Goal: Task Accomplishment & Management: Use online tool/utility

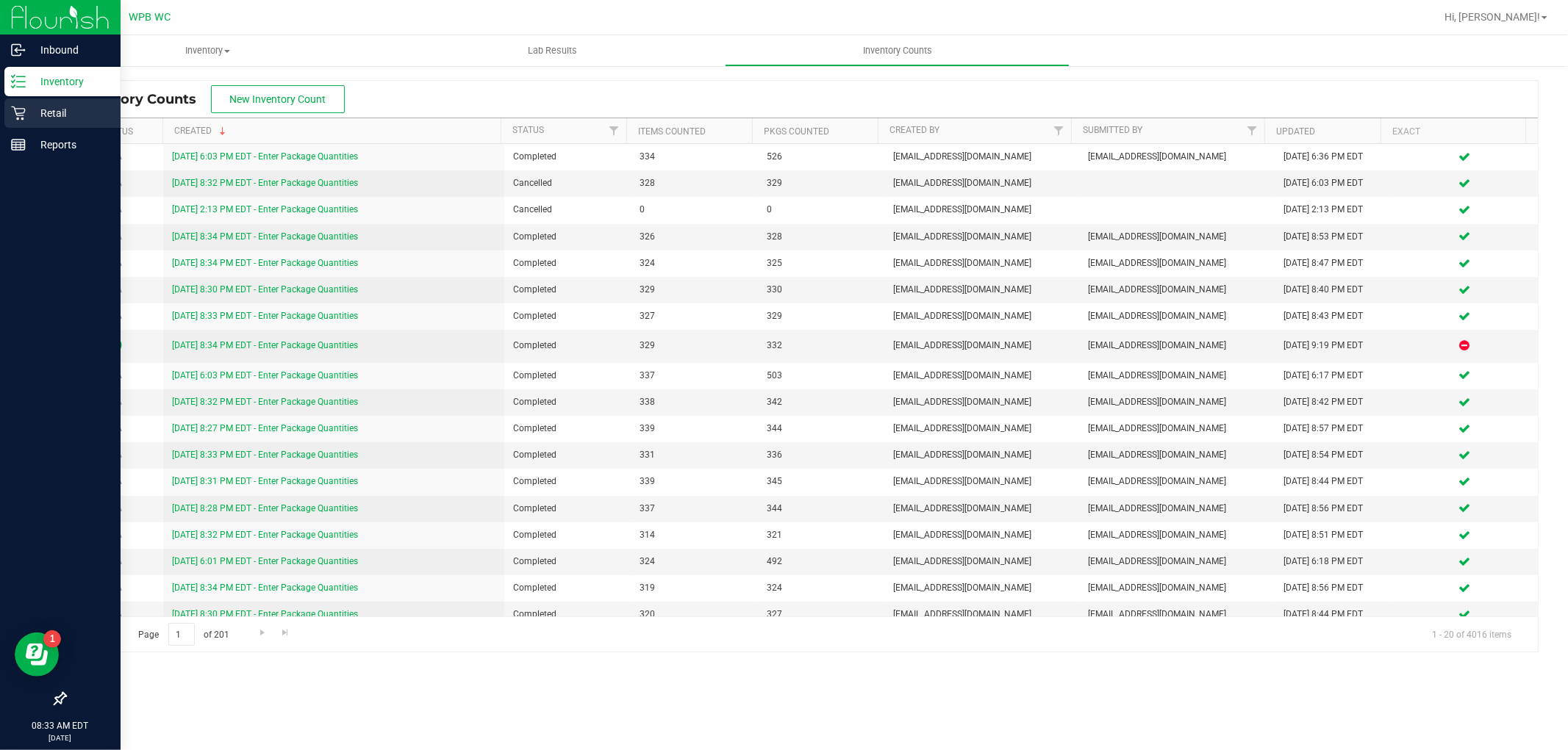
click at [62, 104] on p "Retail" at bounding box center [69, 113] width 88 height 18
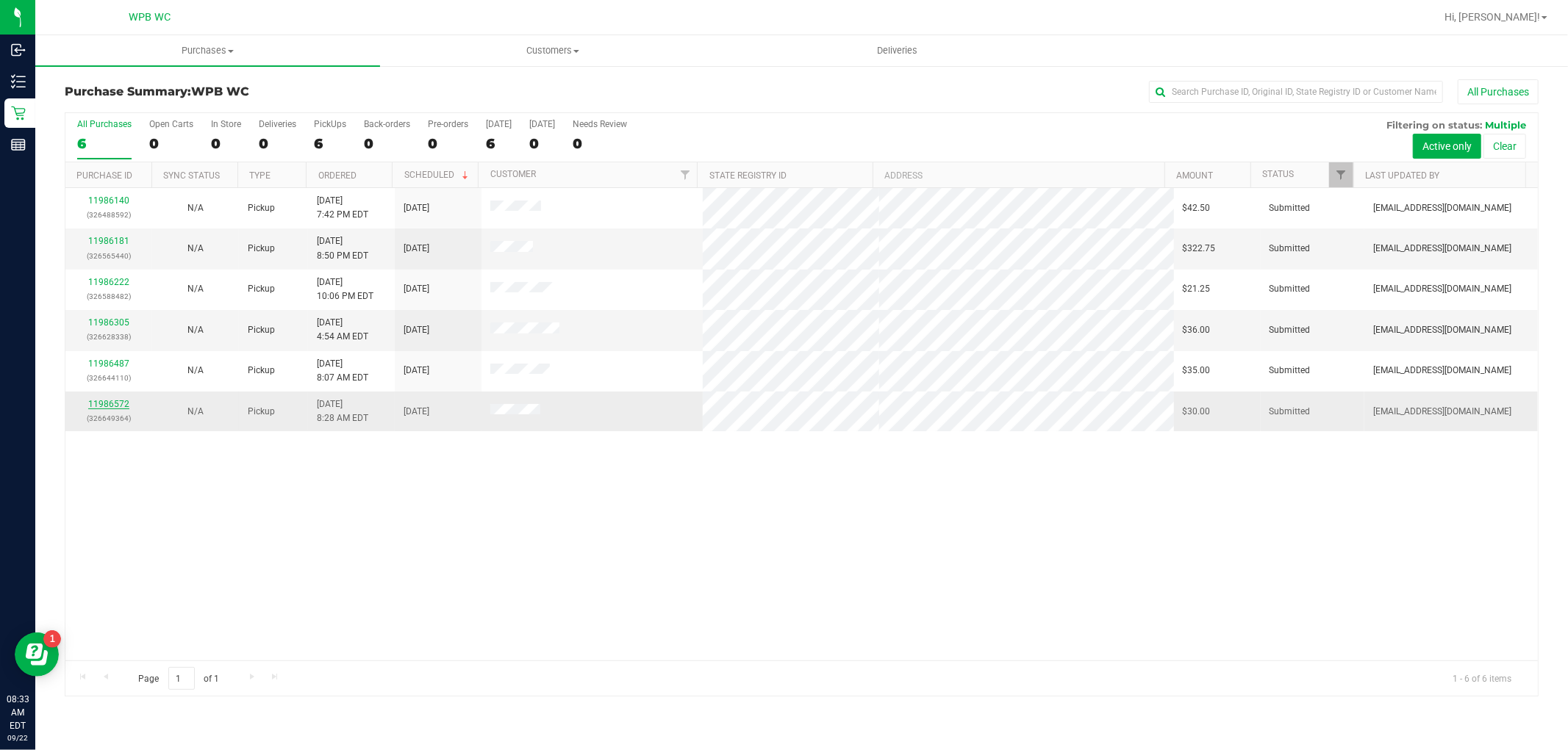
click at [106, 401] on link "11986572" at bounding box center [108, 404] width 42 height 10
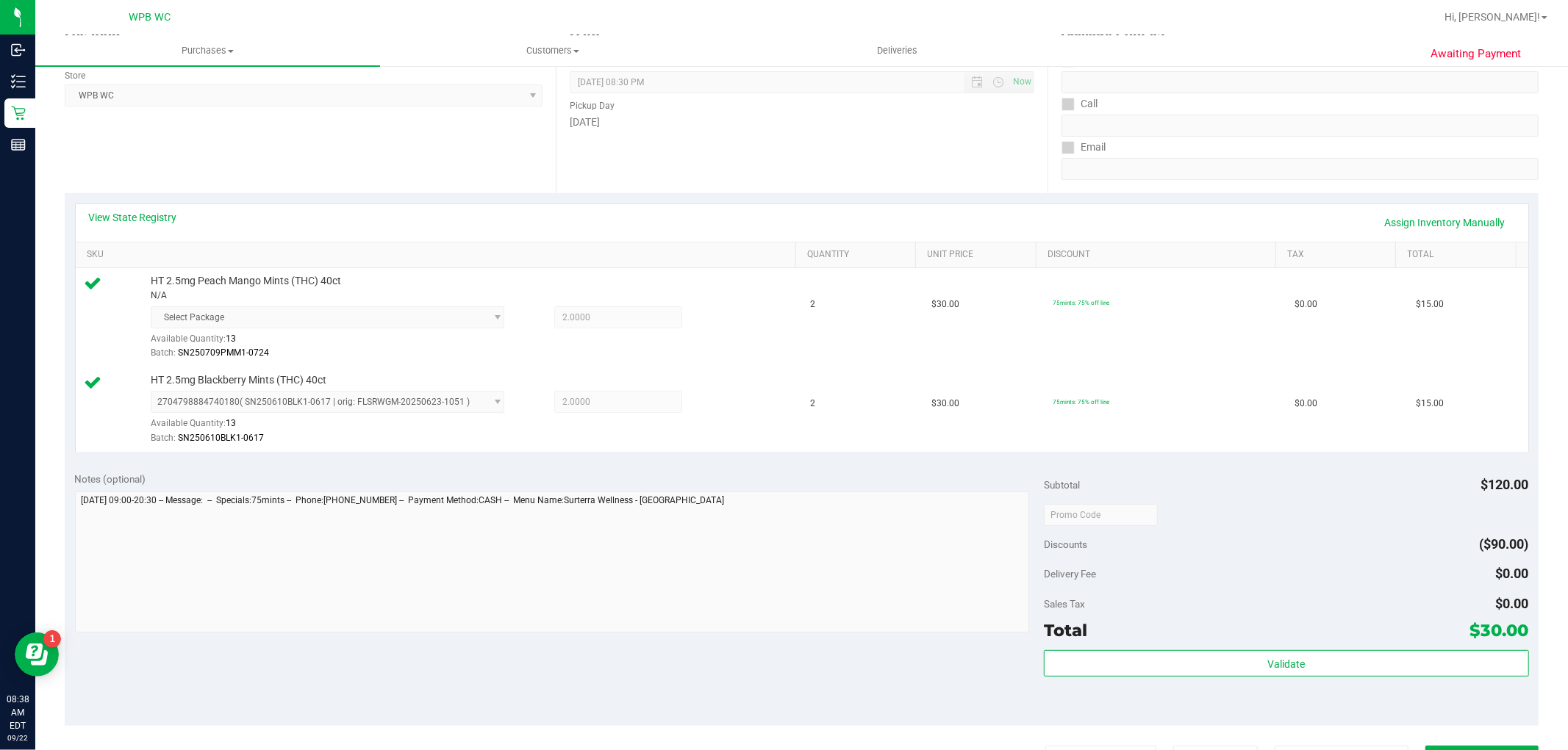
scroll to position [326, 0]
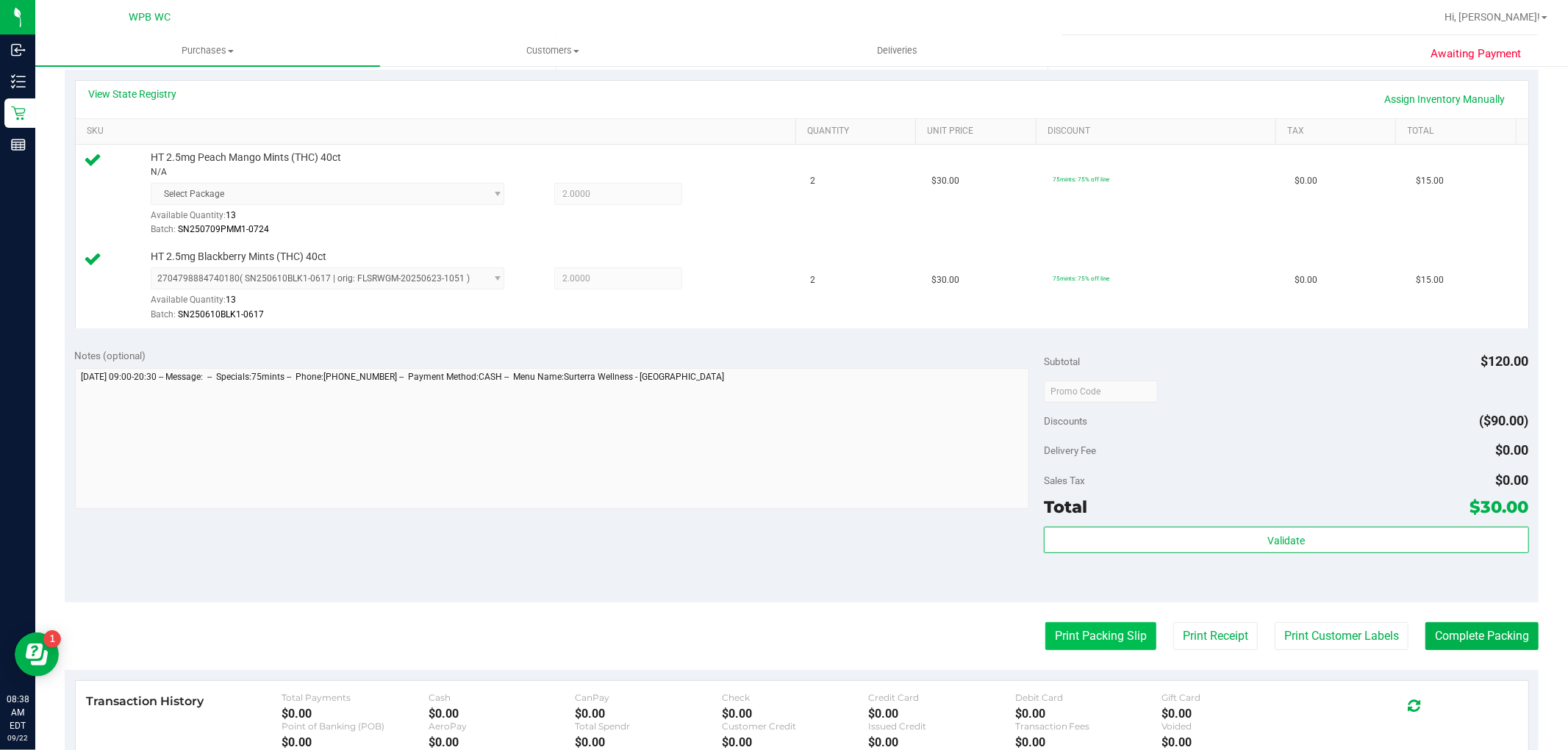
click at [1078, 641] on button "Print Packing Slip" at bounding box center [1101, 636] width 111 height 28
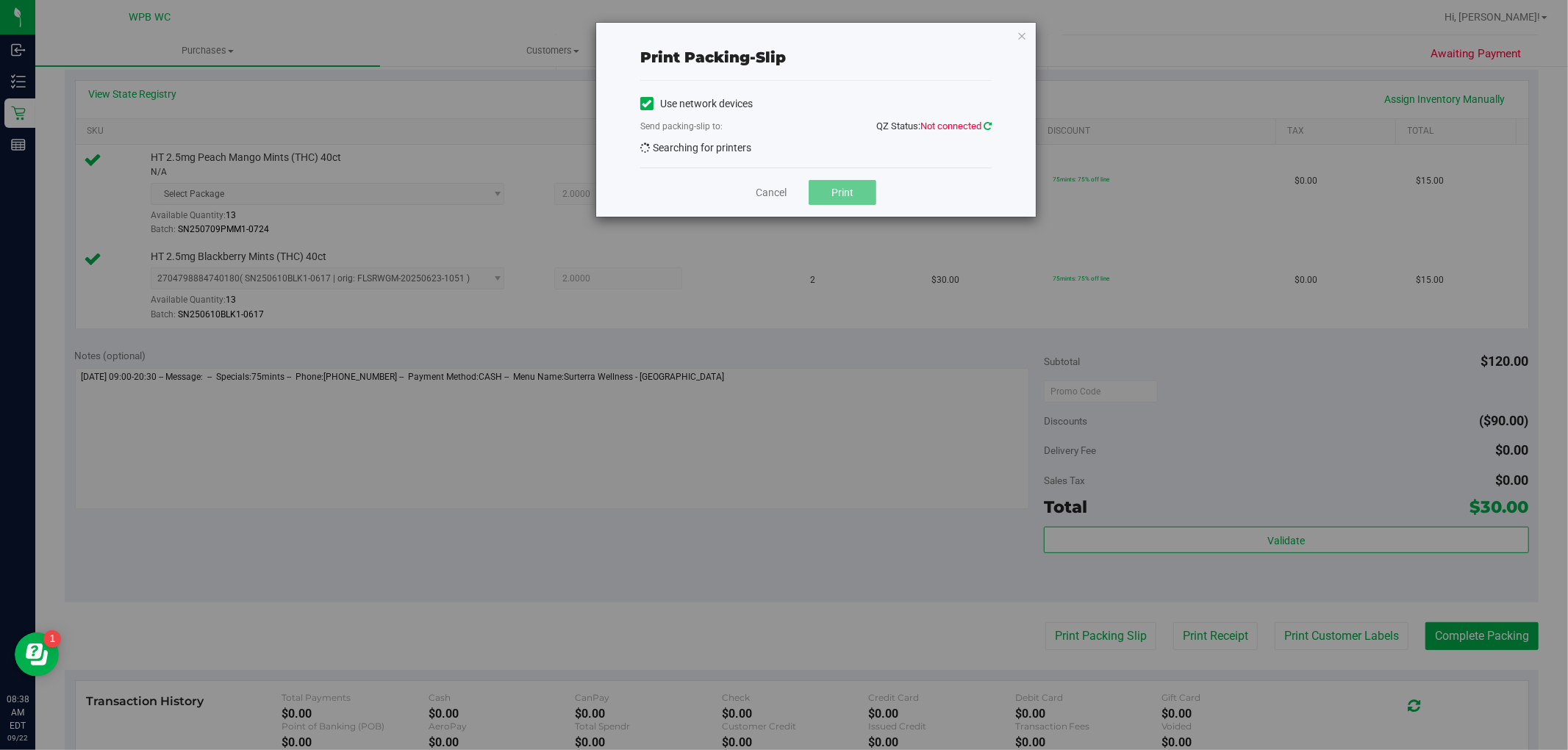
click at [985, 128] on icon at bounding box center [988, 126] width 8 height 9
click at [1026, 31] on icon "button" at bounding box center [1022, 35] width 10 height 18
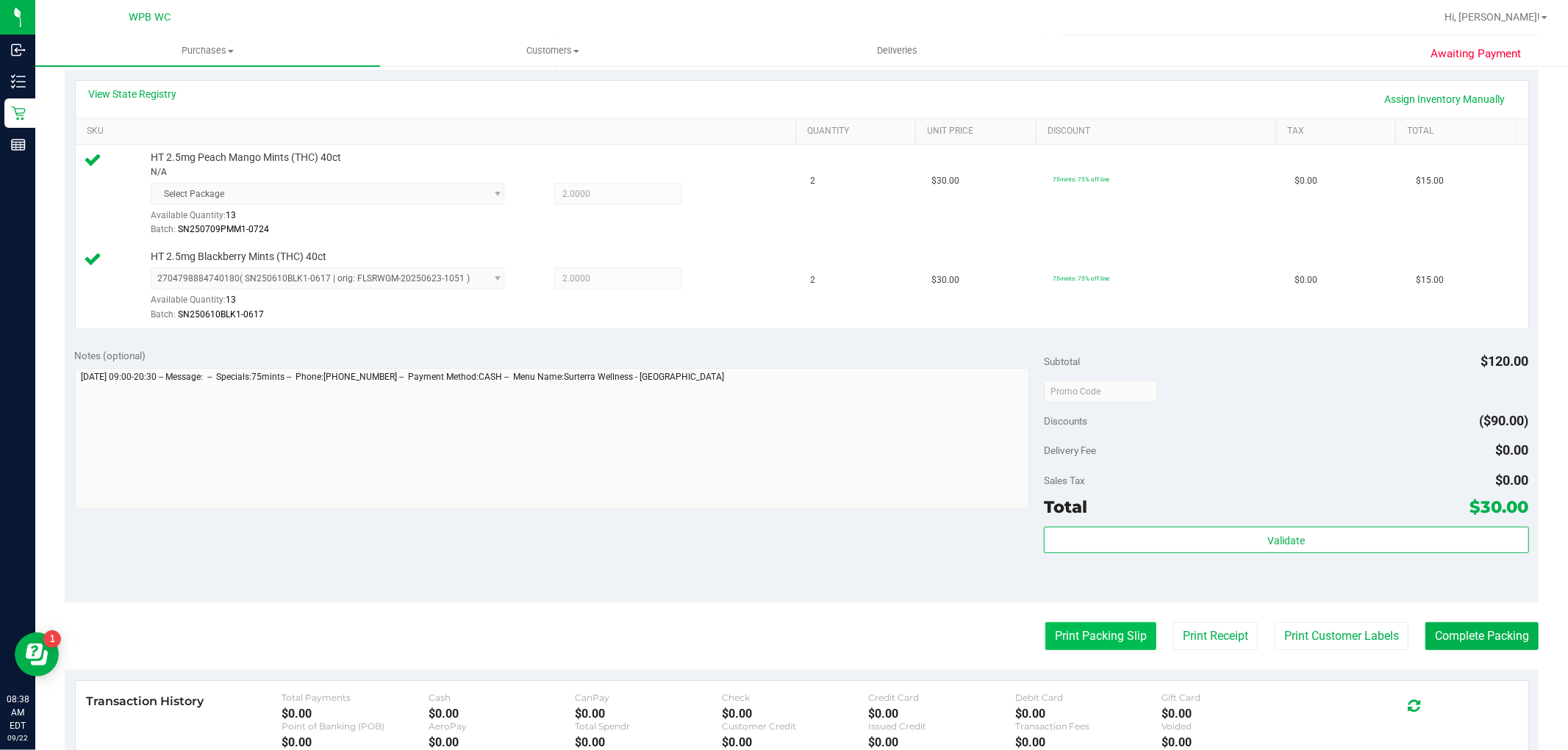
click at [1108, 632] on button "Print Packing Slip" at bounding box center [1101, 636] width 111 height 28
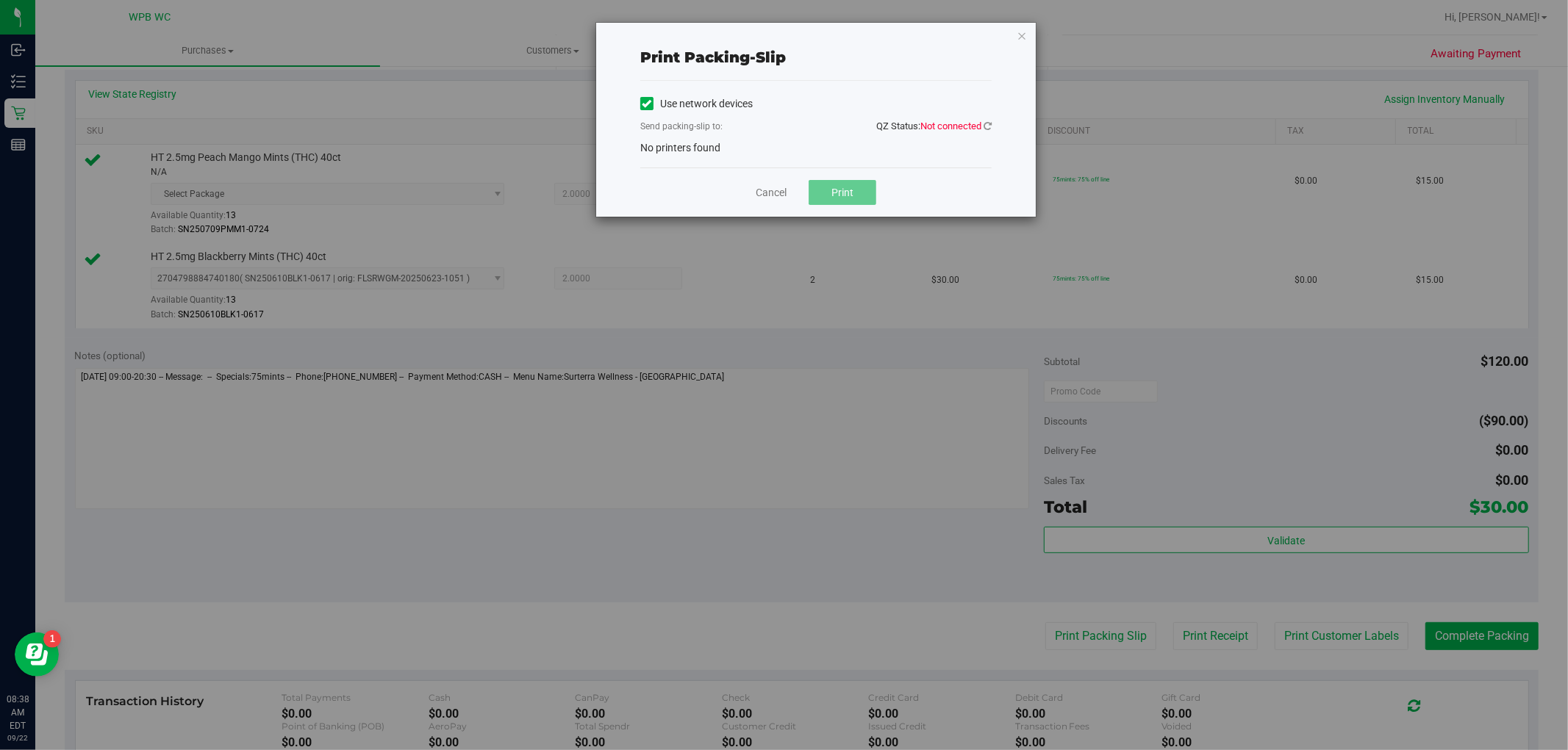
click at [866, 126] on div "Send packing-slip to: QZ Status: Not connected" at bounding box center [816, 127] width 351 height 18
click at [1023, 33] on icon "button" at bounding box center [1022, 35] width 10 height 18
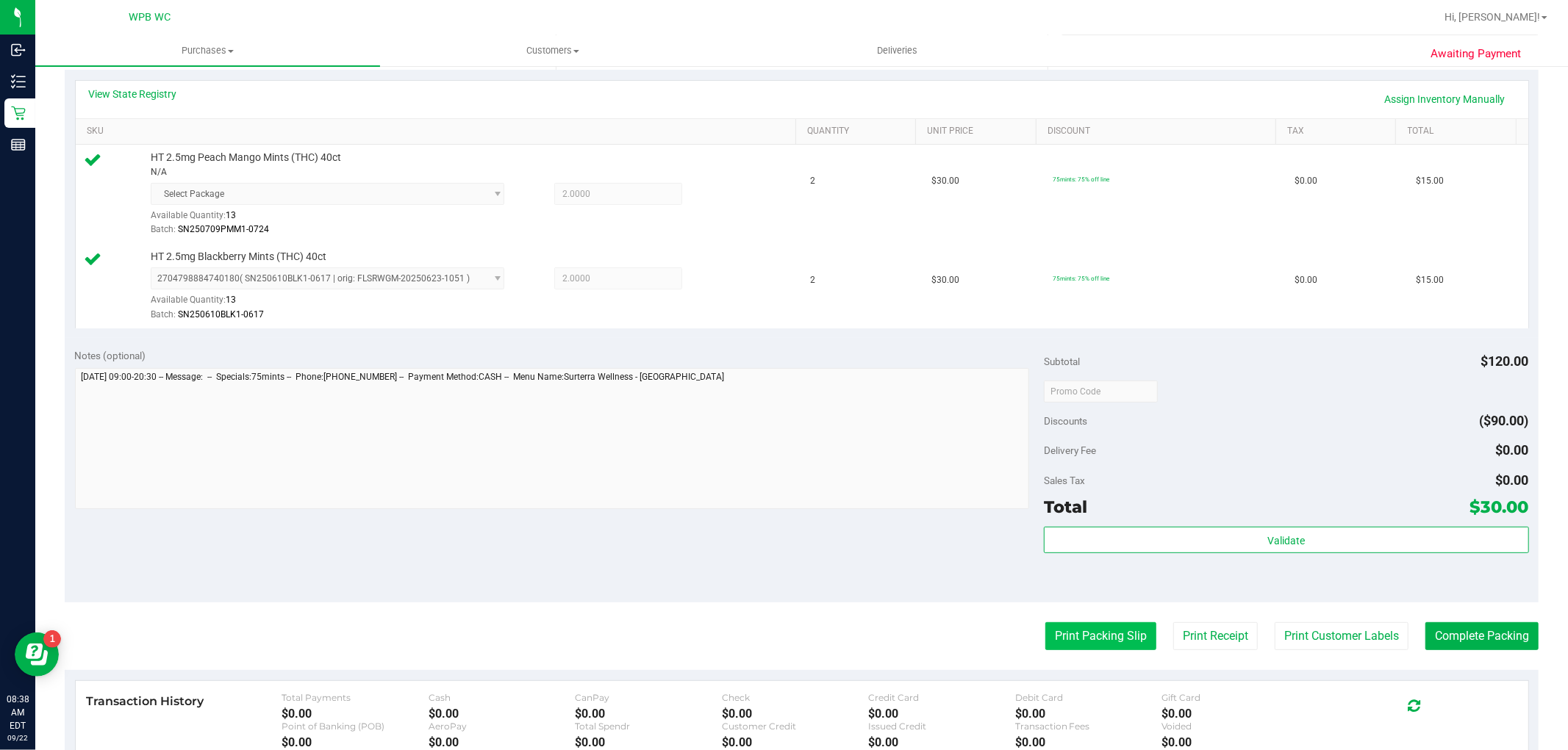
click at [1107, 639] on button "Print Packing Slip" at bounding box center [1101, 636] width 111 height 28
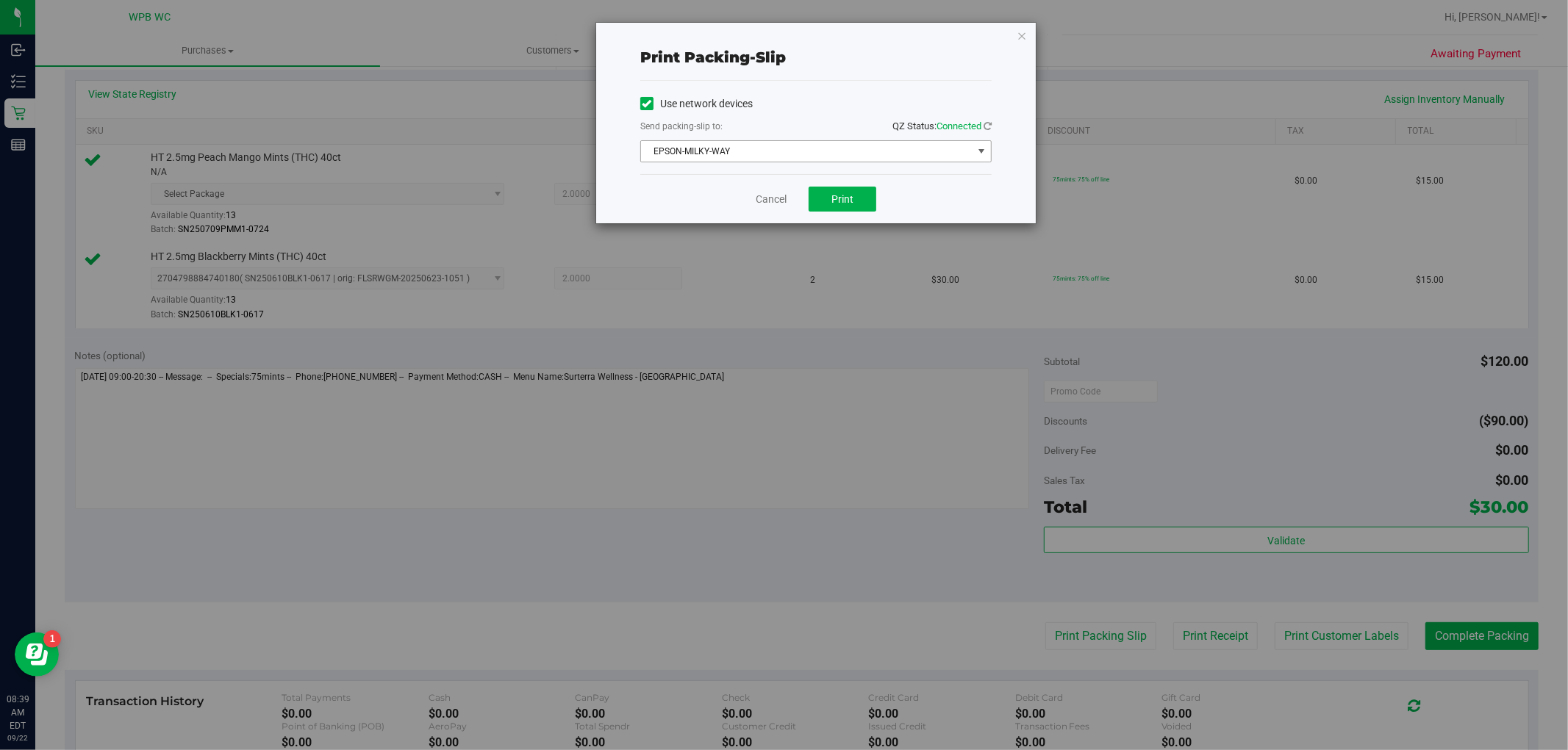
click at [924, 144] on span "EPSON-MILKY-WAY" at bounding box center [807, 151] width 332 height 20
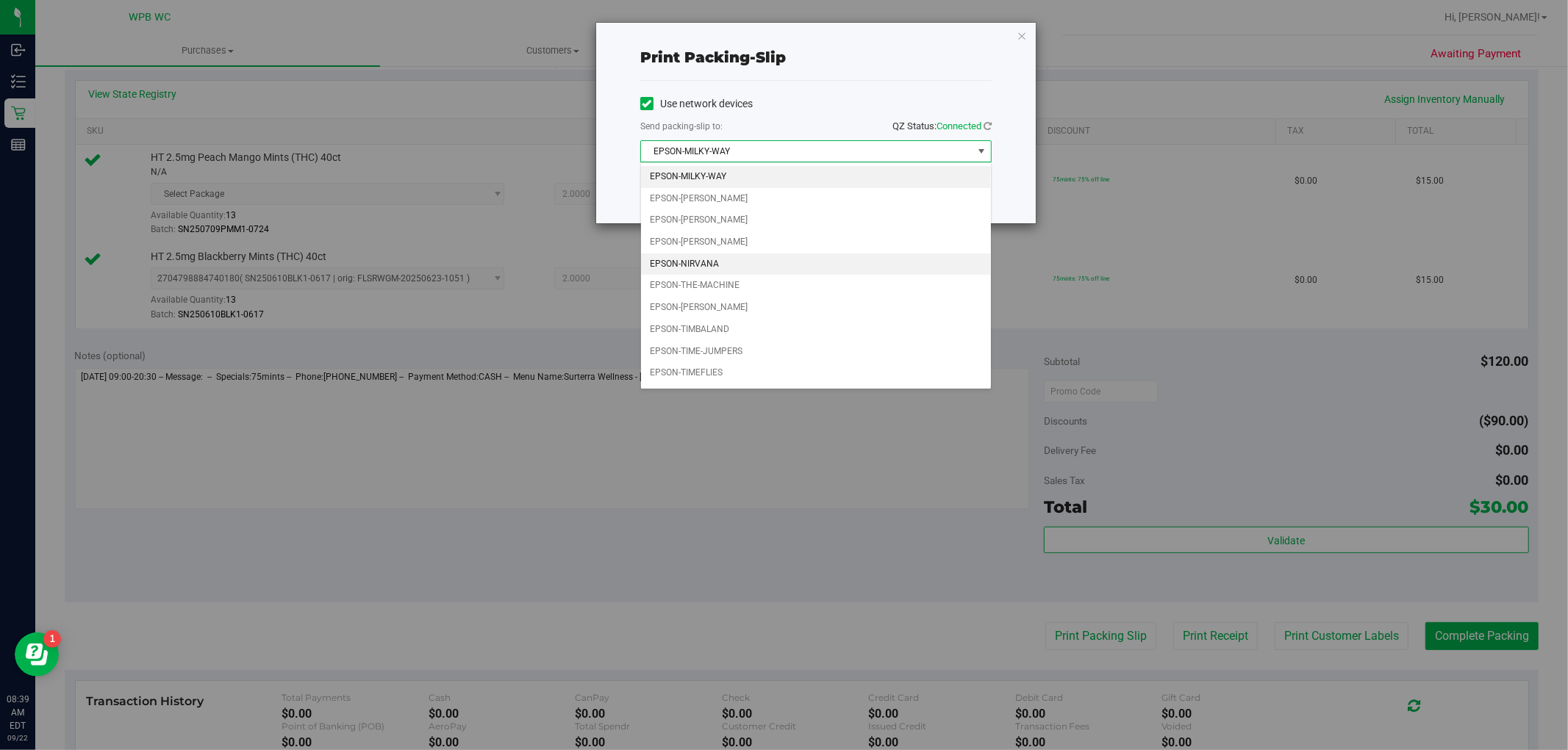
click at [731, 268] on li "EPSON-NIRVANA" at bounding box center [816, 265] width 350 height 22
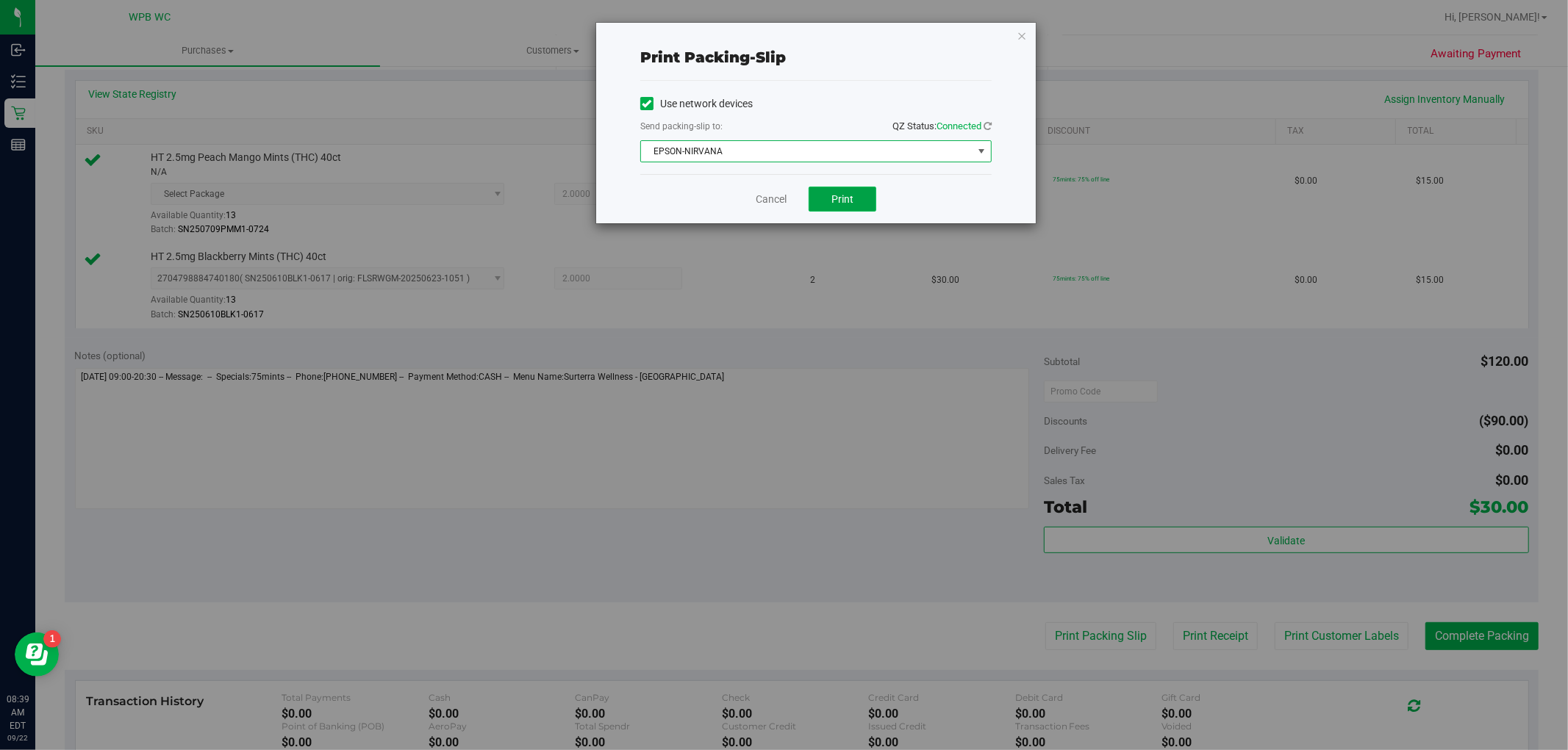
click at [846, 196] on span "Print" at bounding box center [843, 199] width 22 height 12
click at [761, 196] on link "Cancel" at bounding box center [771, 200] width 30 height 16
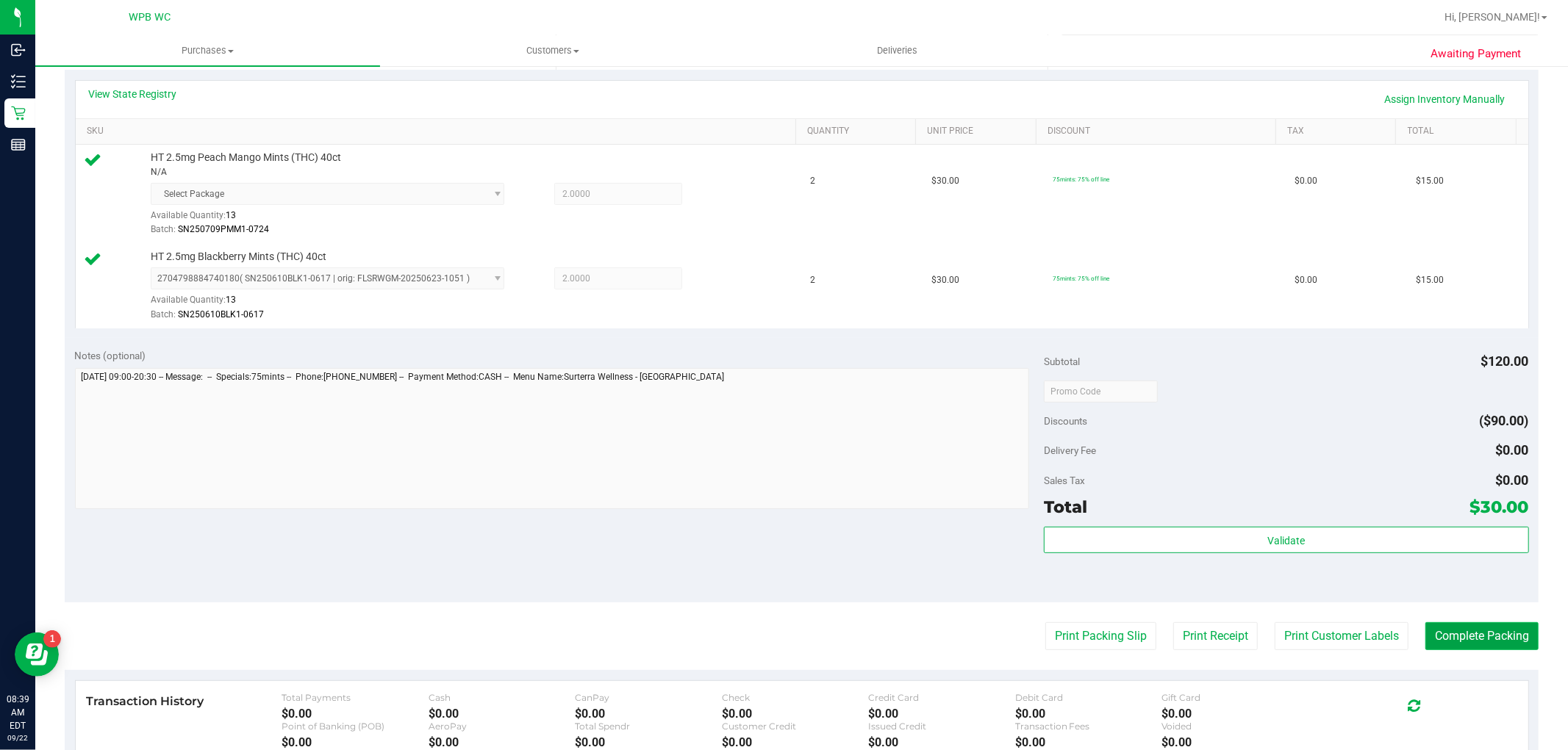
click at [1456, 628] on button "Complete Packing" at bounding box center [1482, 636] width 114 height 28
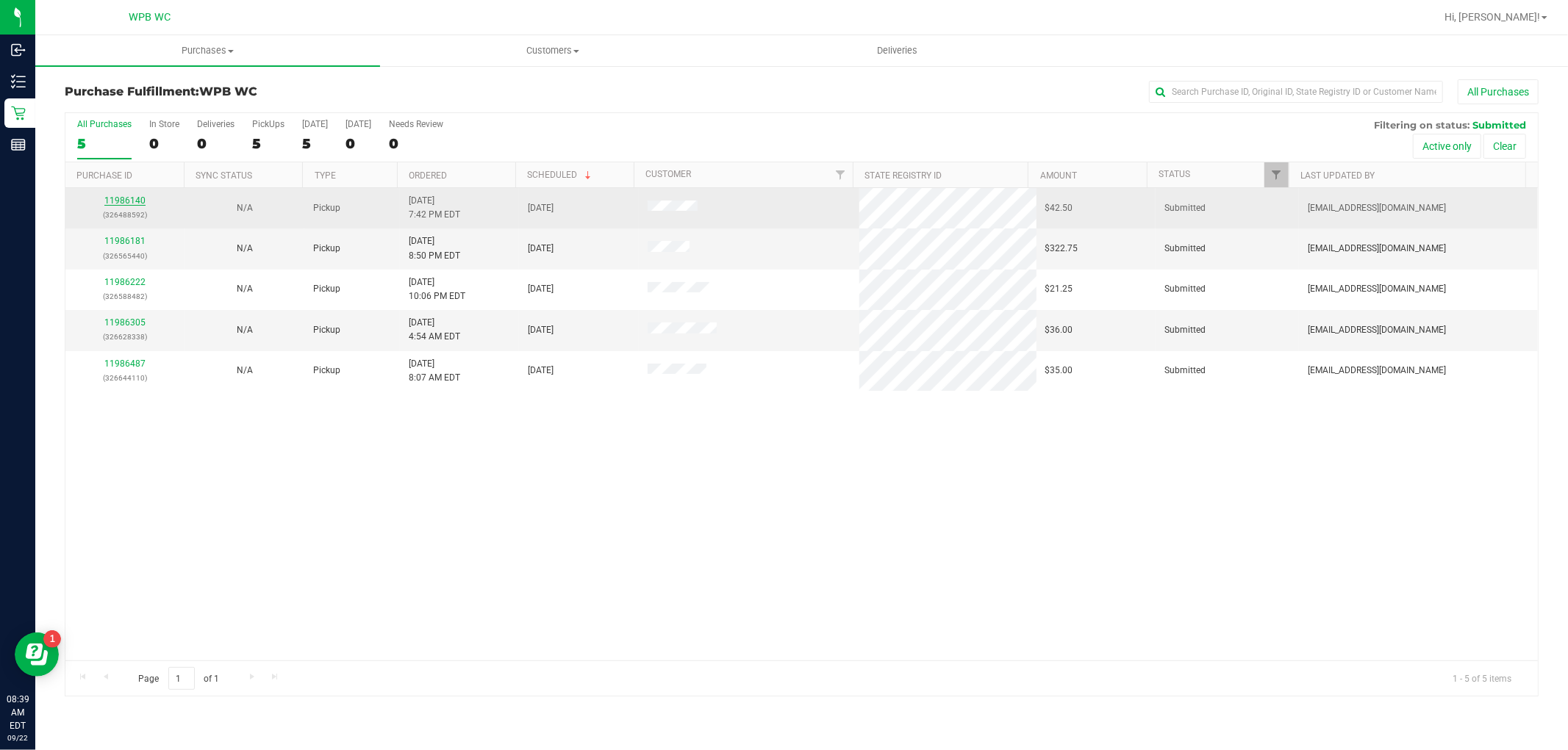
click at [128, 199] on link "11986140" at bounding box center [125, 200] width 42 height 10
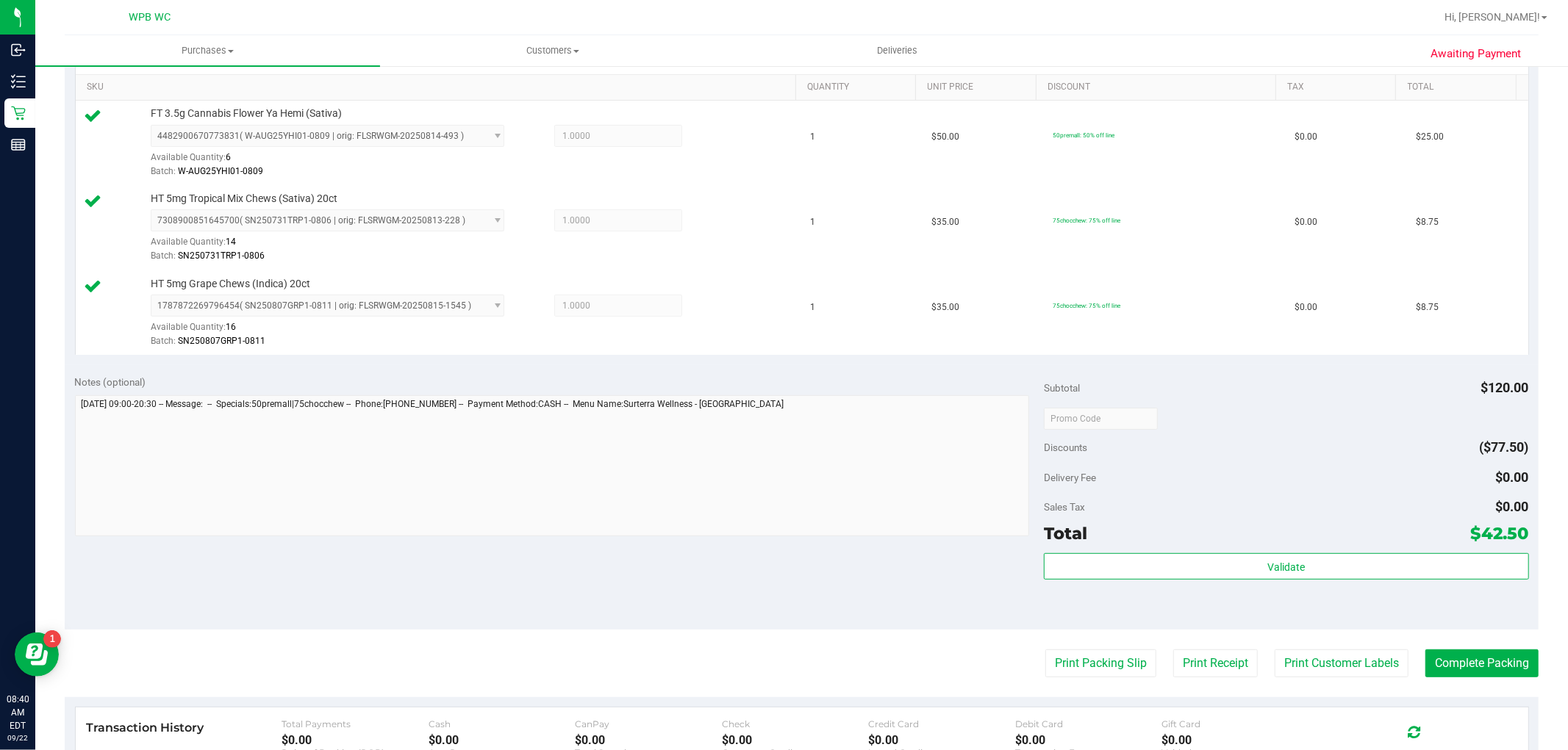
scroll to position [571, 0]
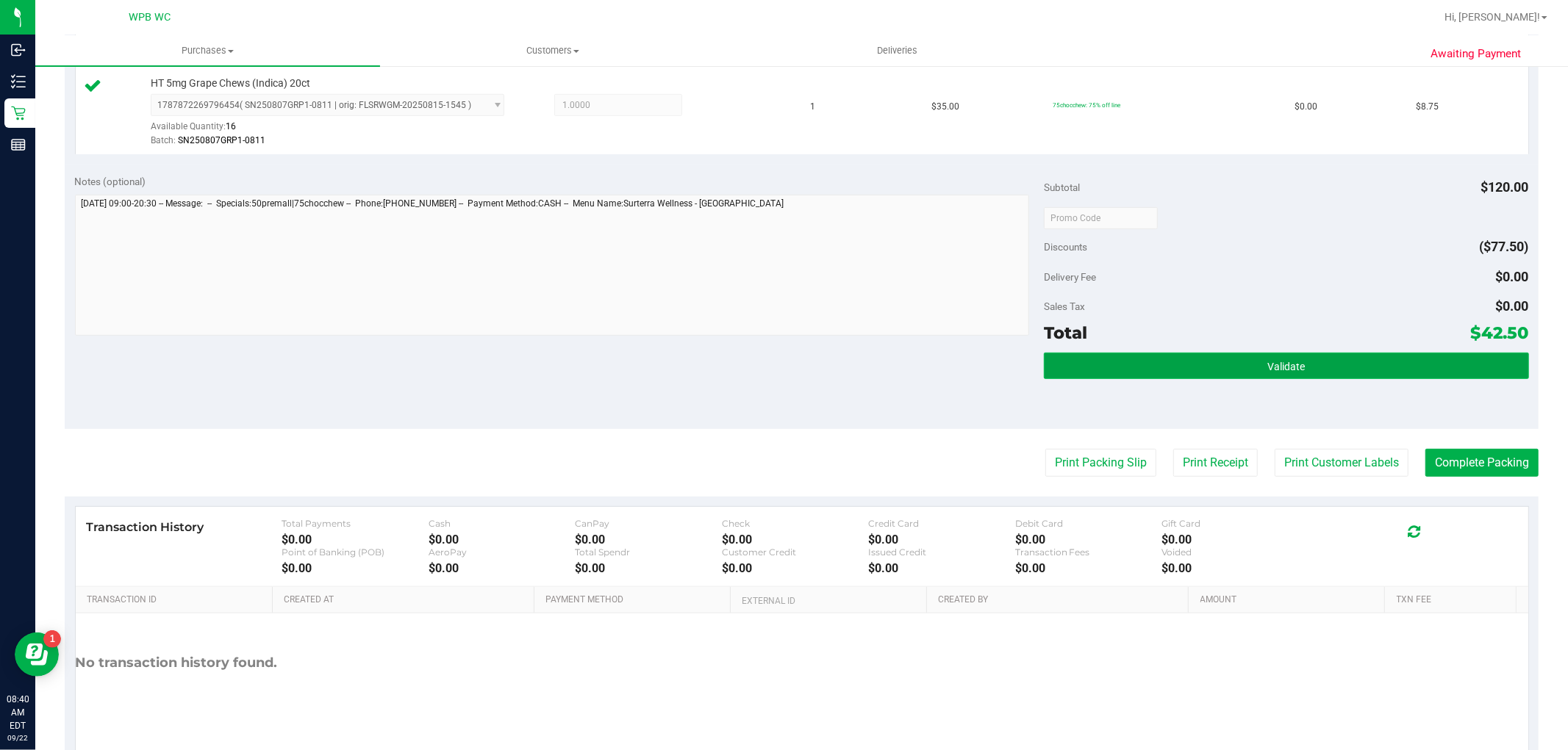
click at [1119, 372] on button "Validate" at bounding box center [1286, 366] width 484 height 27
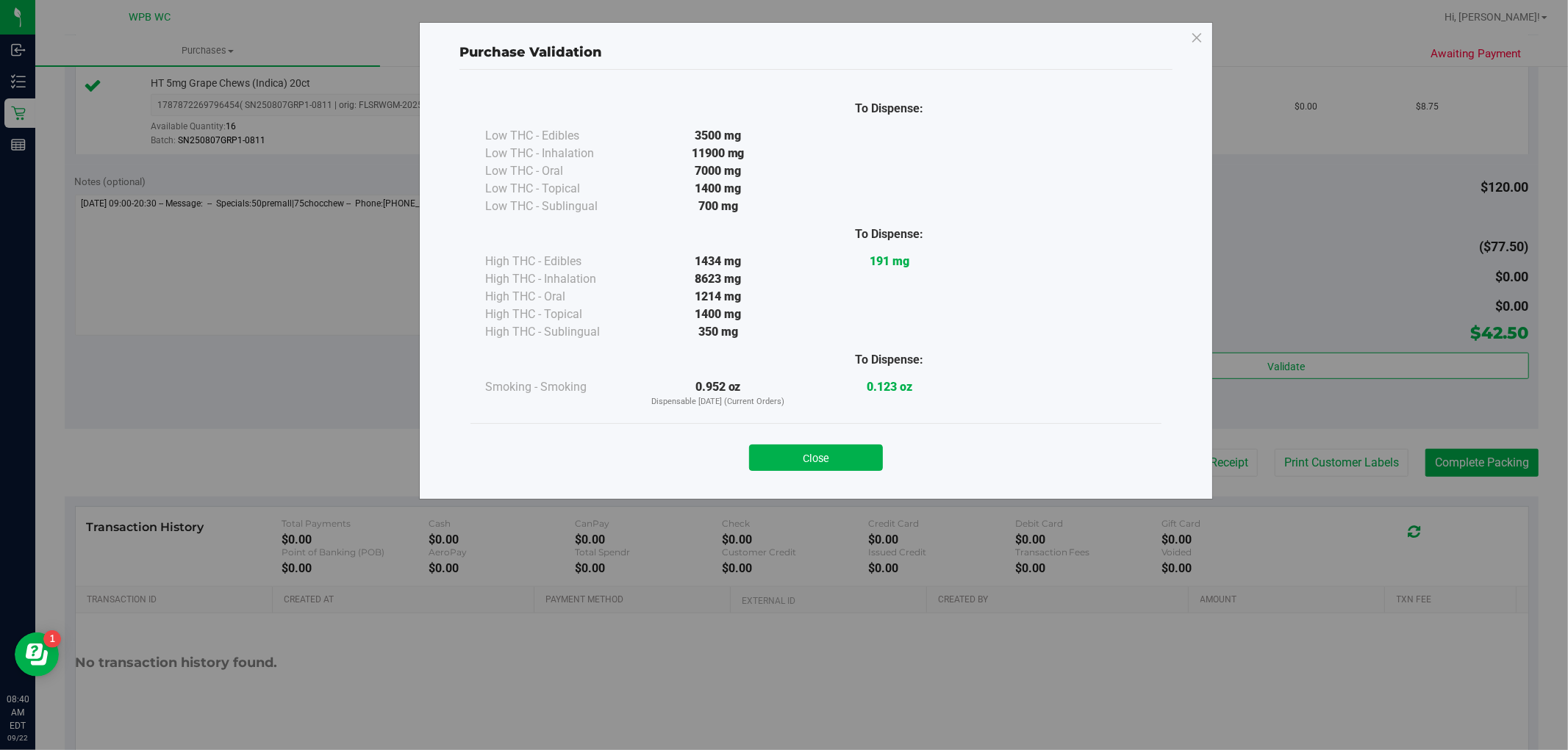
drag, startPoint x: 786, startPoint y: 454, endPoint x: 836, endPoint y: 454, distance: 50.0
click at [797, 454] on button "Close" at bounding box center [816, 457] width 134 height 27
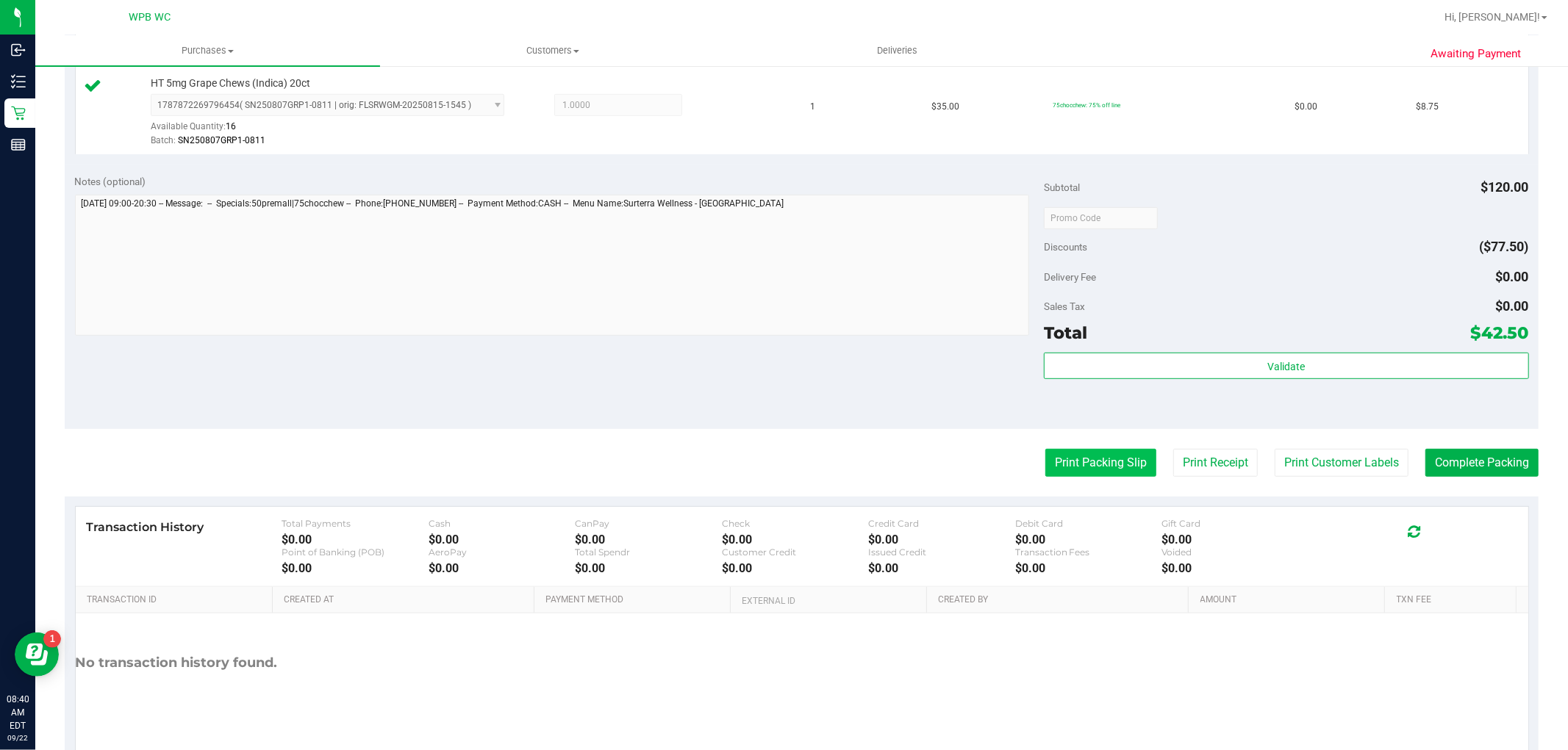
click at [1051, 459] on button "Print Packing Slip" at bounding box center [1101, 463] width 111 height 28
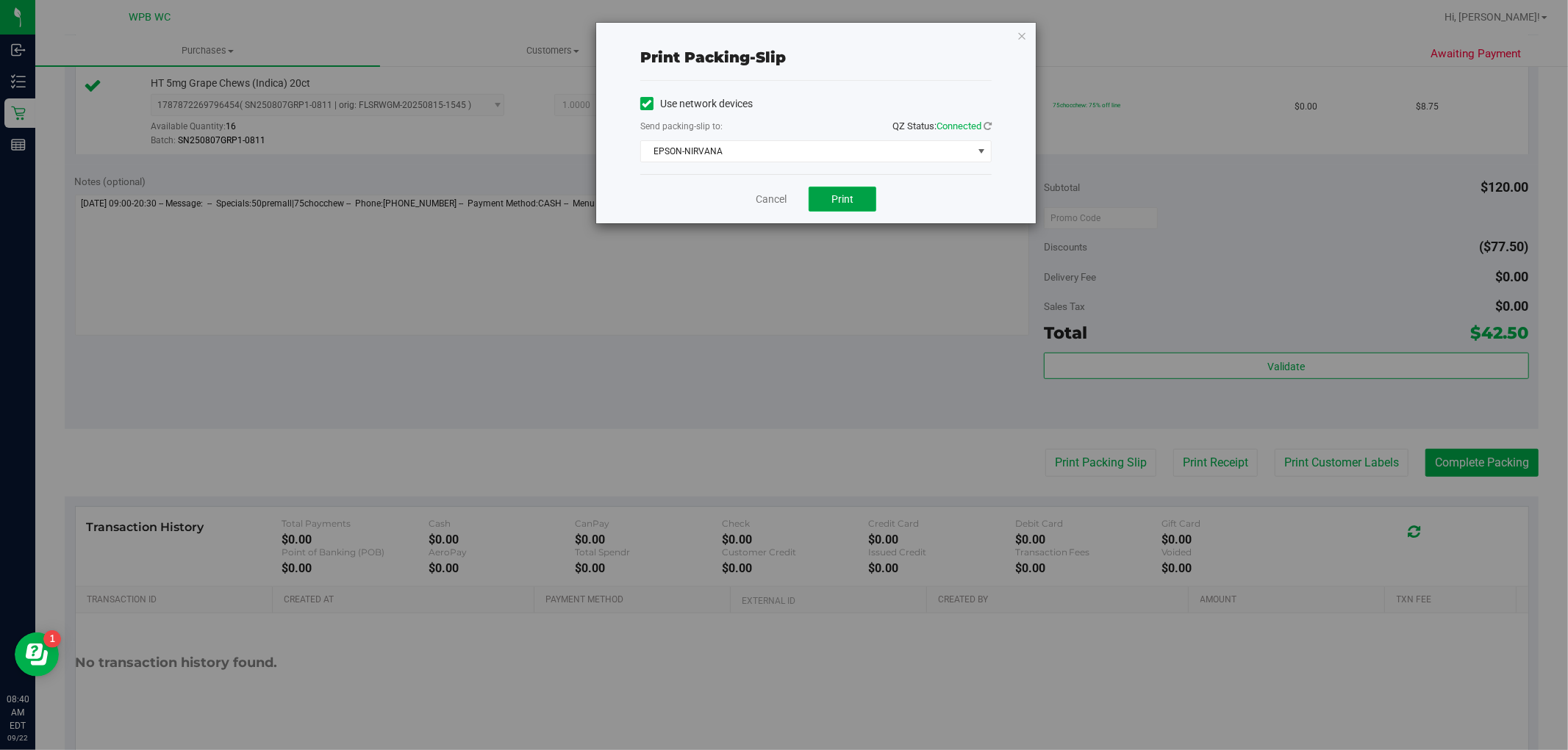
click at [835, 196] on span "Print" at bounding box center [843, 199] width 22 height 12
click at [769, 199] on link "Cancel" at bounding box center [771, 200] width 30 height 16
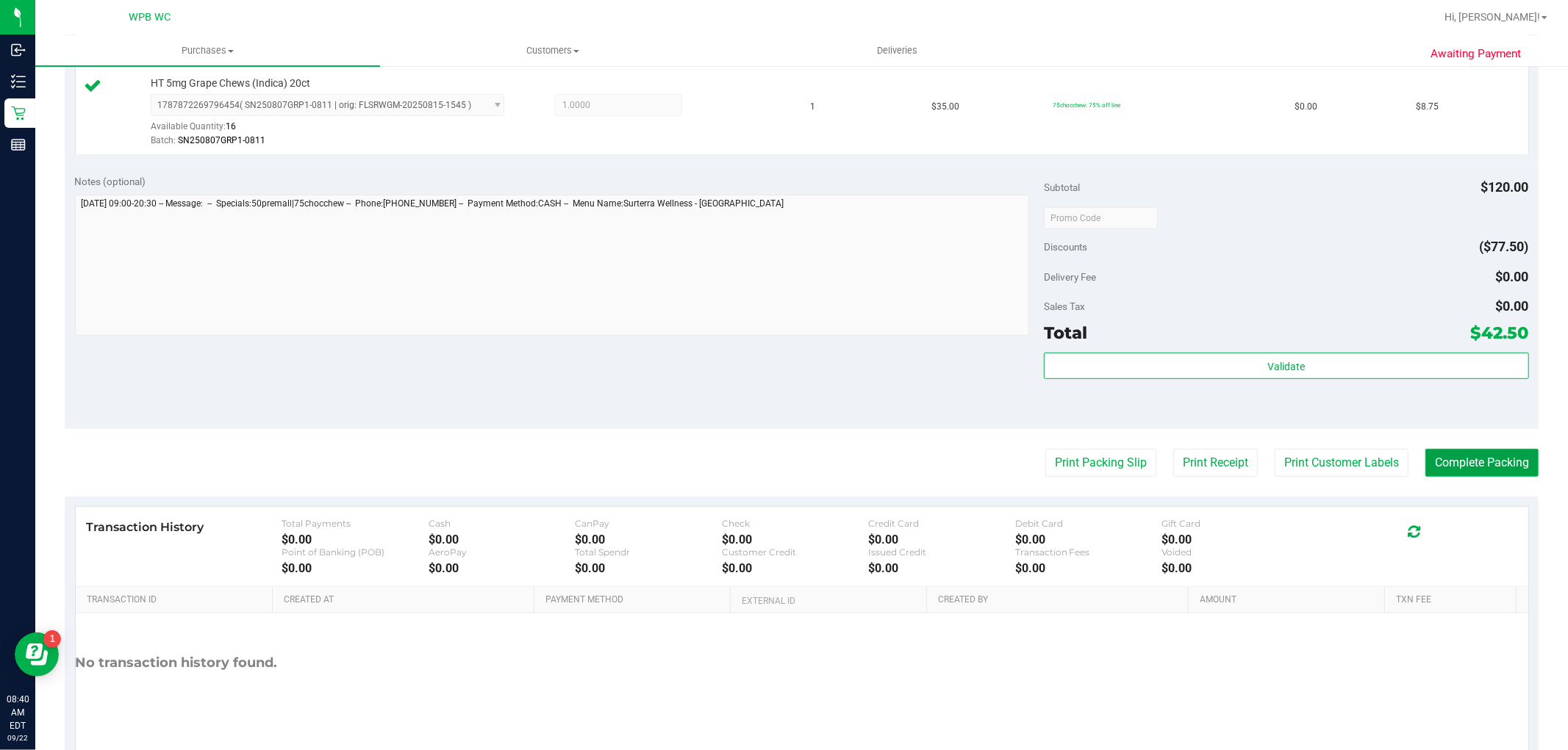
click at [1459, 454] on button "Complete Packing" at bounding box center [1482, 463] width 114 height 28
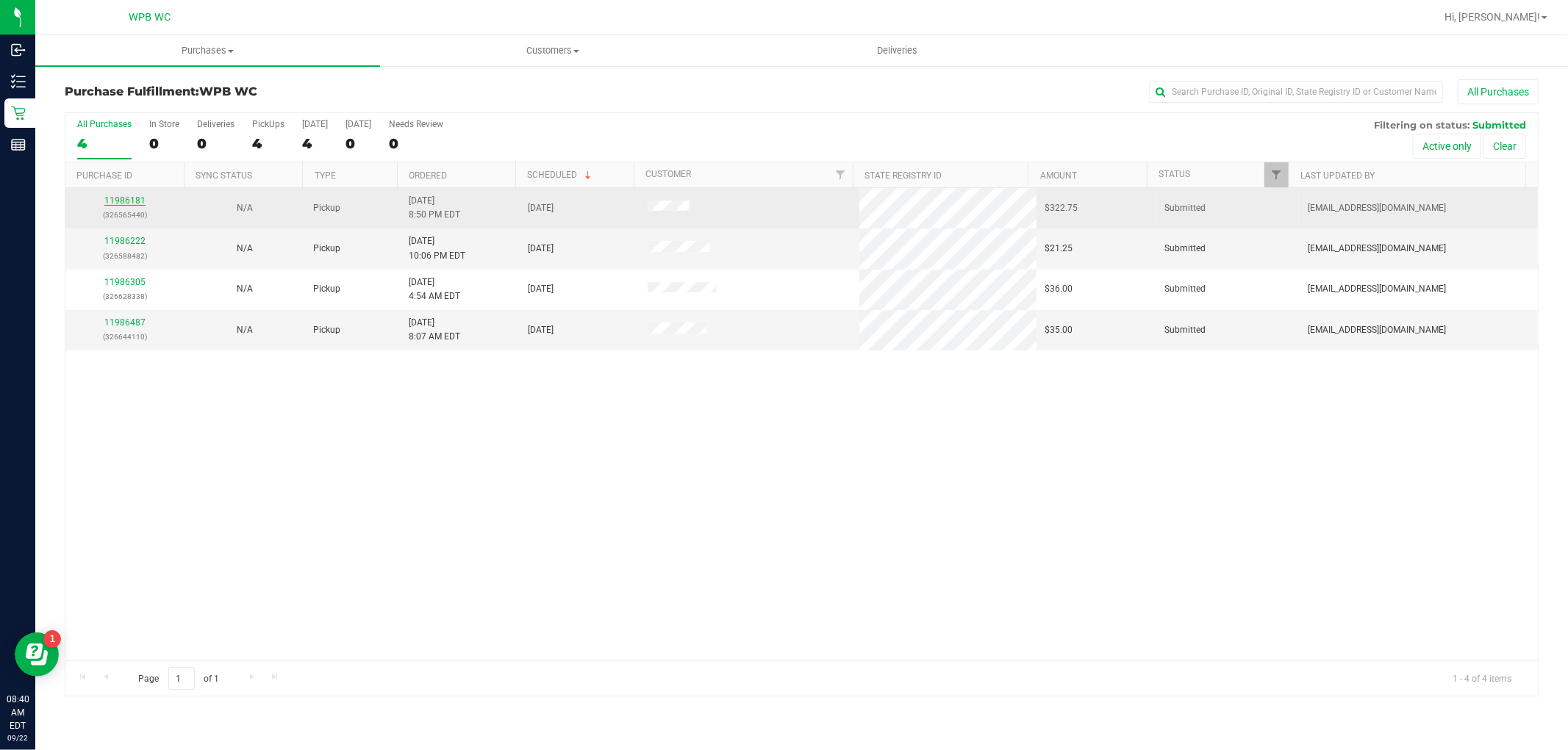
click at [136, 200] on link "11986181" at bounding box center [125, 200] width 42 height 10
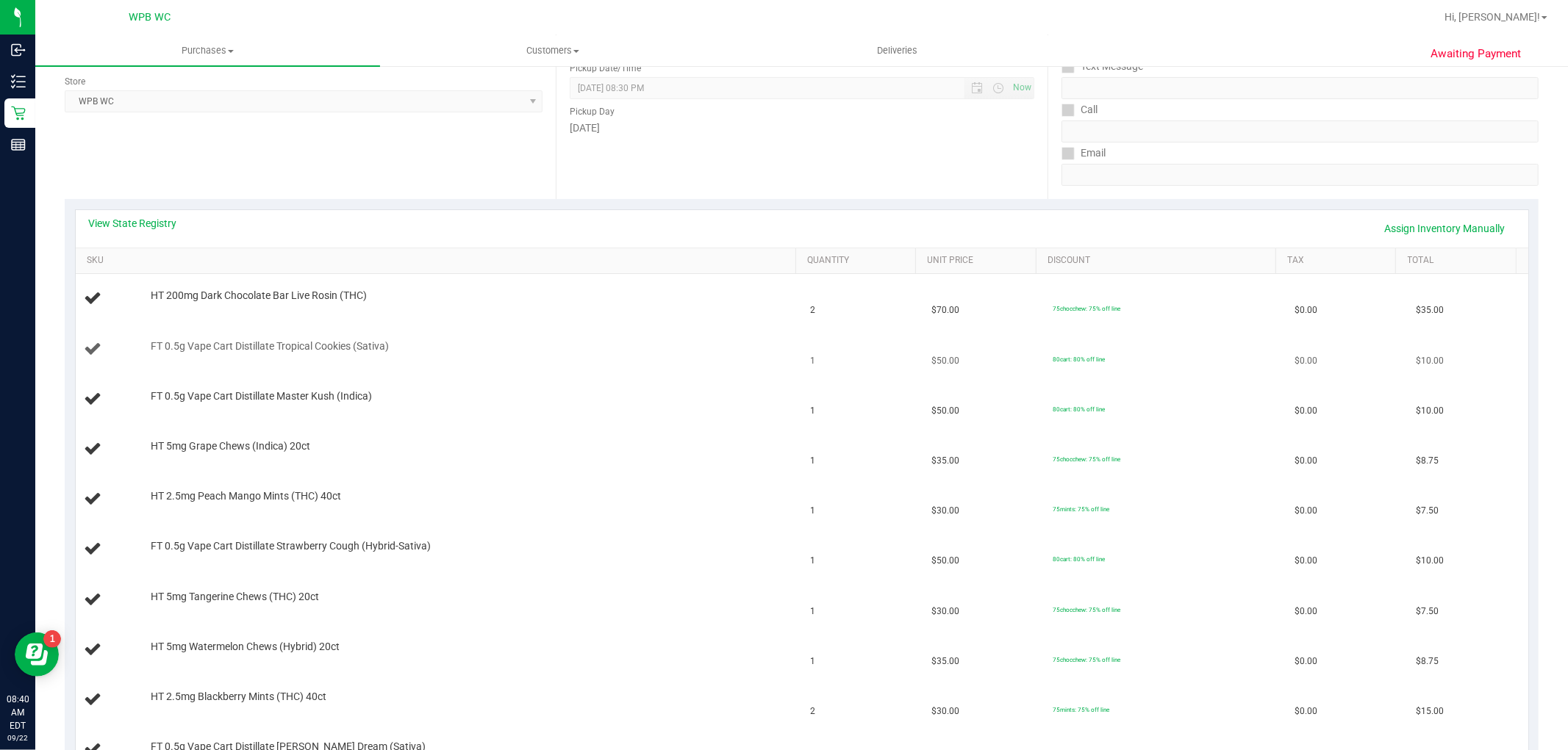
scroll to position [326, 0]
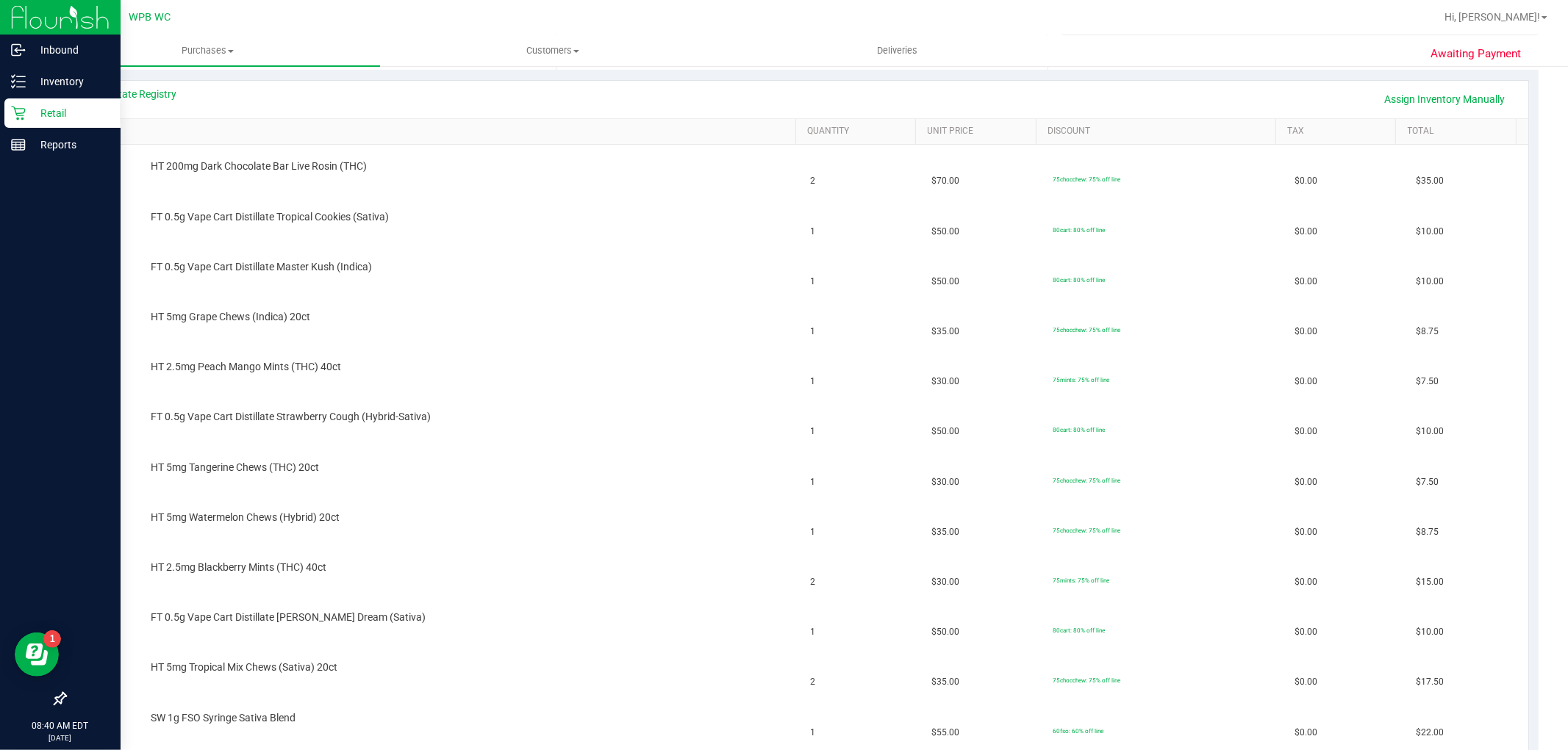
click at [30, 114] on p "Retail" at bounding box center [69, 113] width 88 height 18
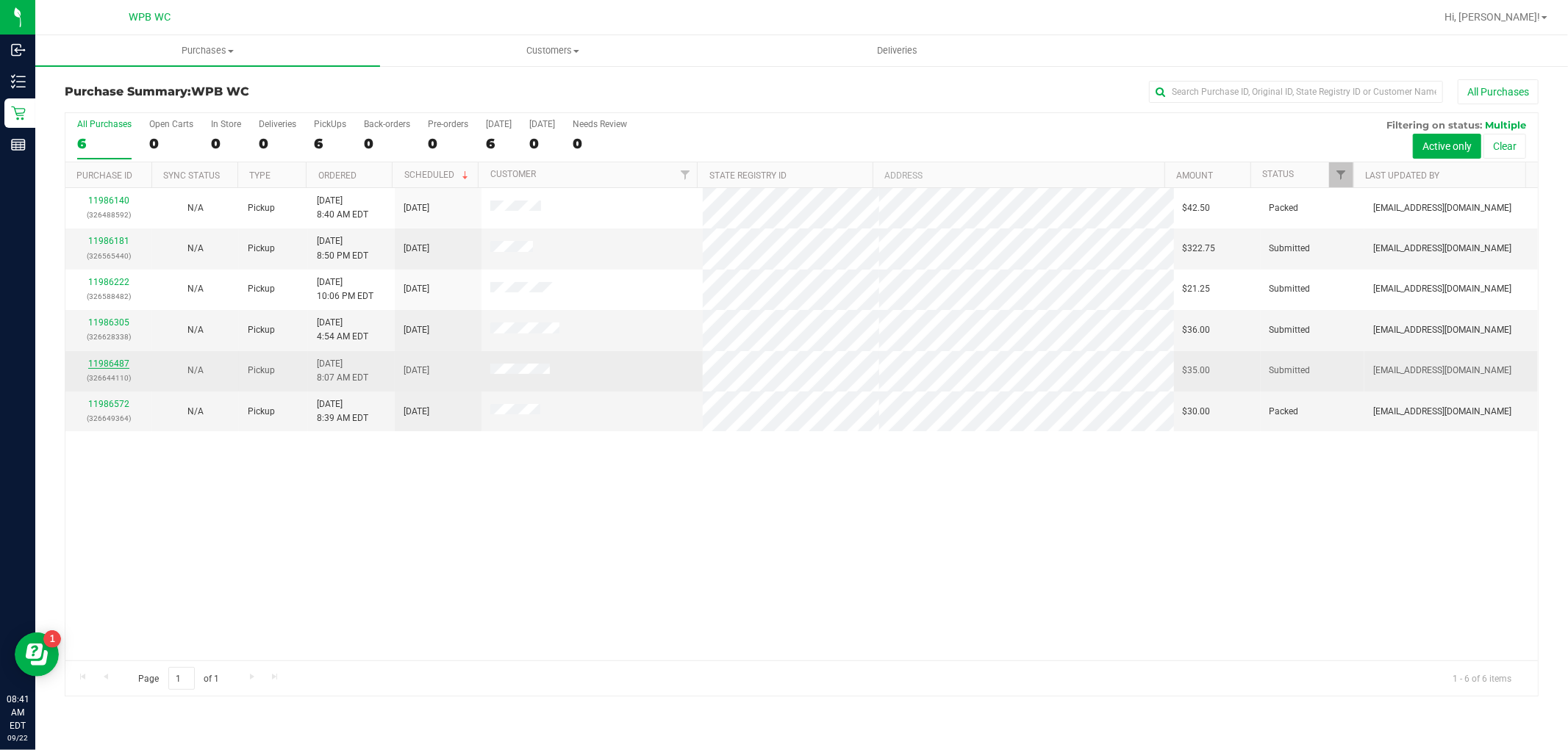
click at [118, 366] on link "11986487" at bounding box center [108, 363] width 42 height 10
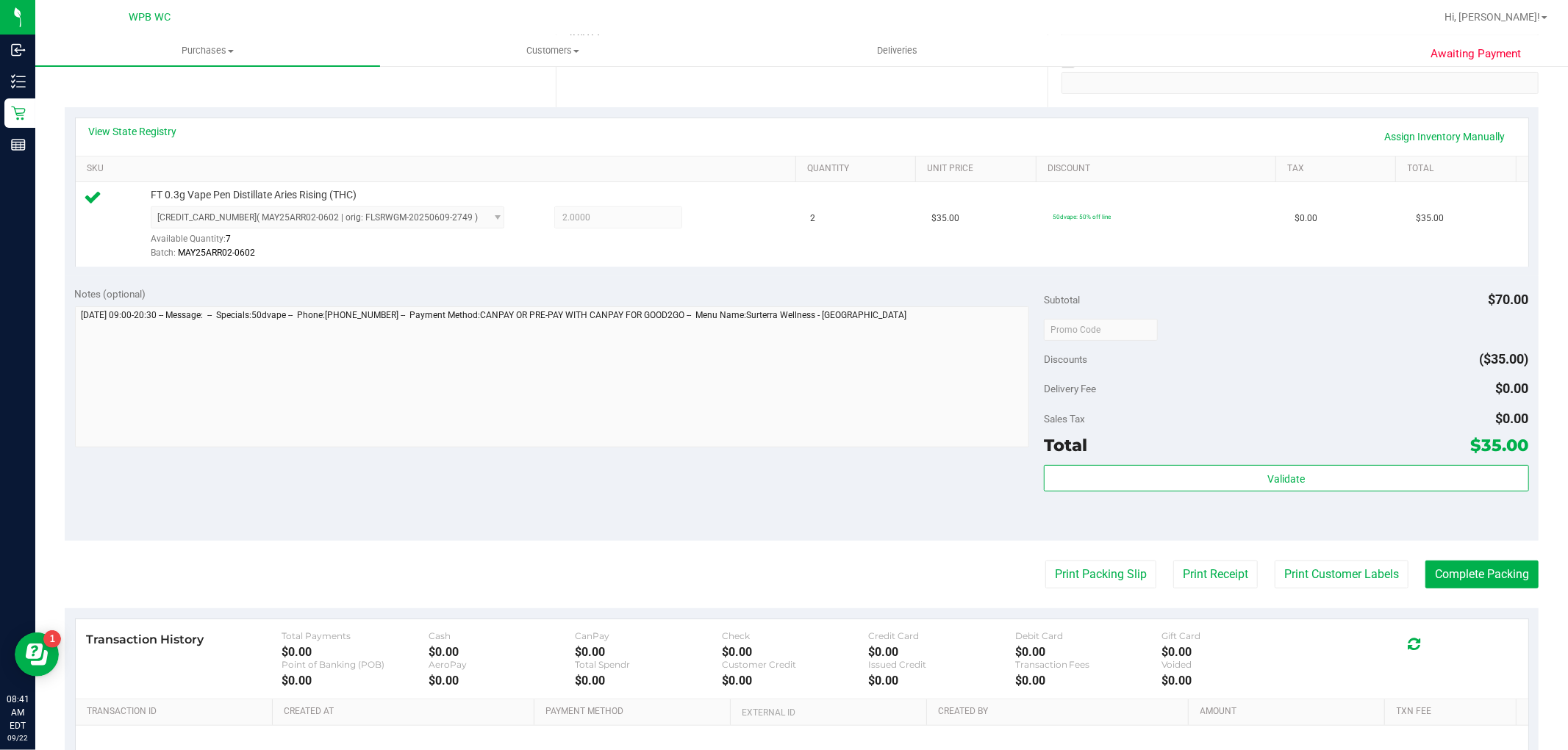
scroll to position [326, 0]
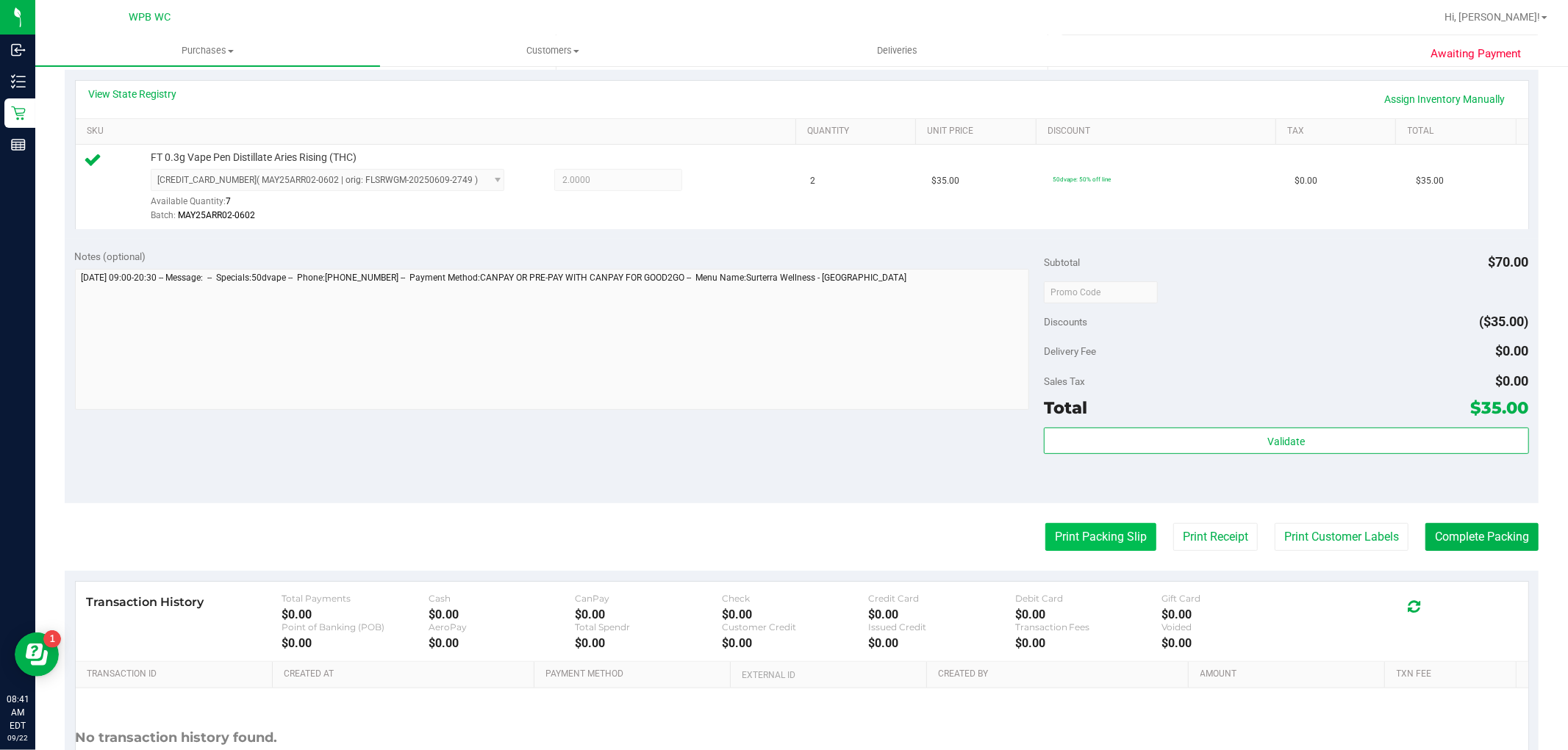
click at [1114, 545] on button "Print Packing Slip" at bounding box center [1101, 538] width 111 height 28
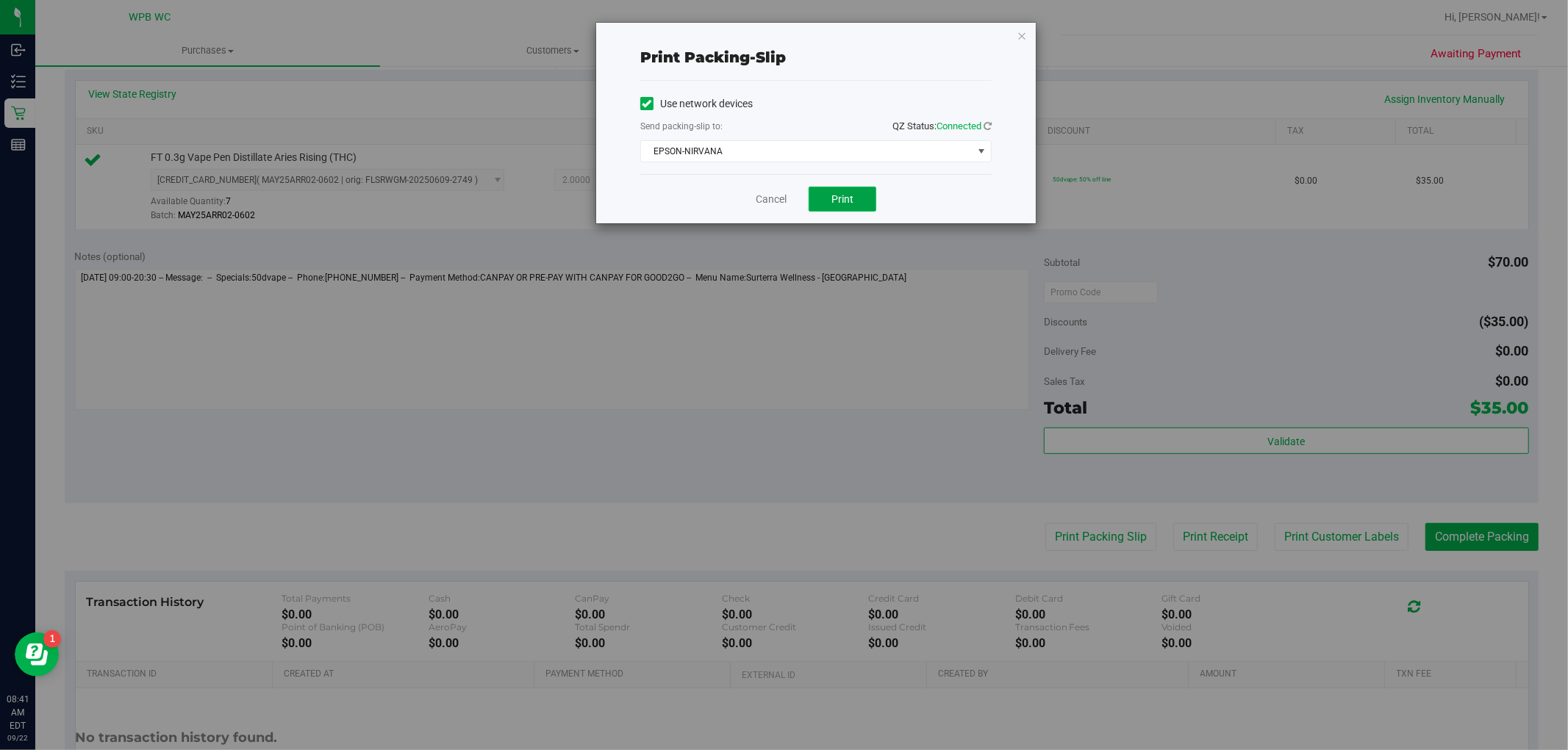
click at [830, 199] on button "Print" at bounding box center [842, 199] width 67 height 25
click at [772, 200] on link "Cancel" at bounding box center [771, 200] width 30 height 16
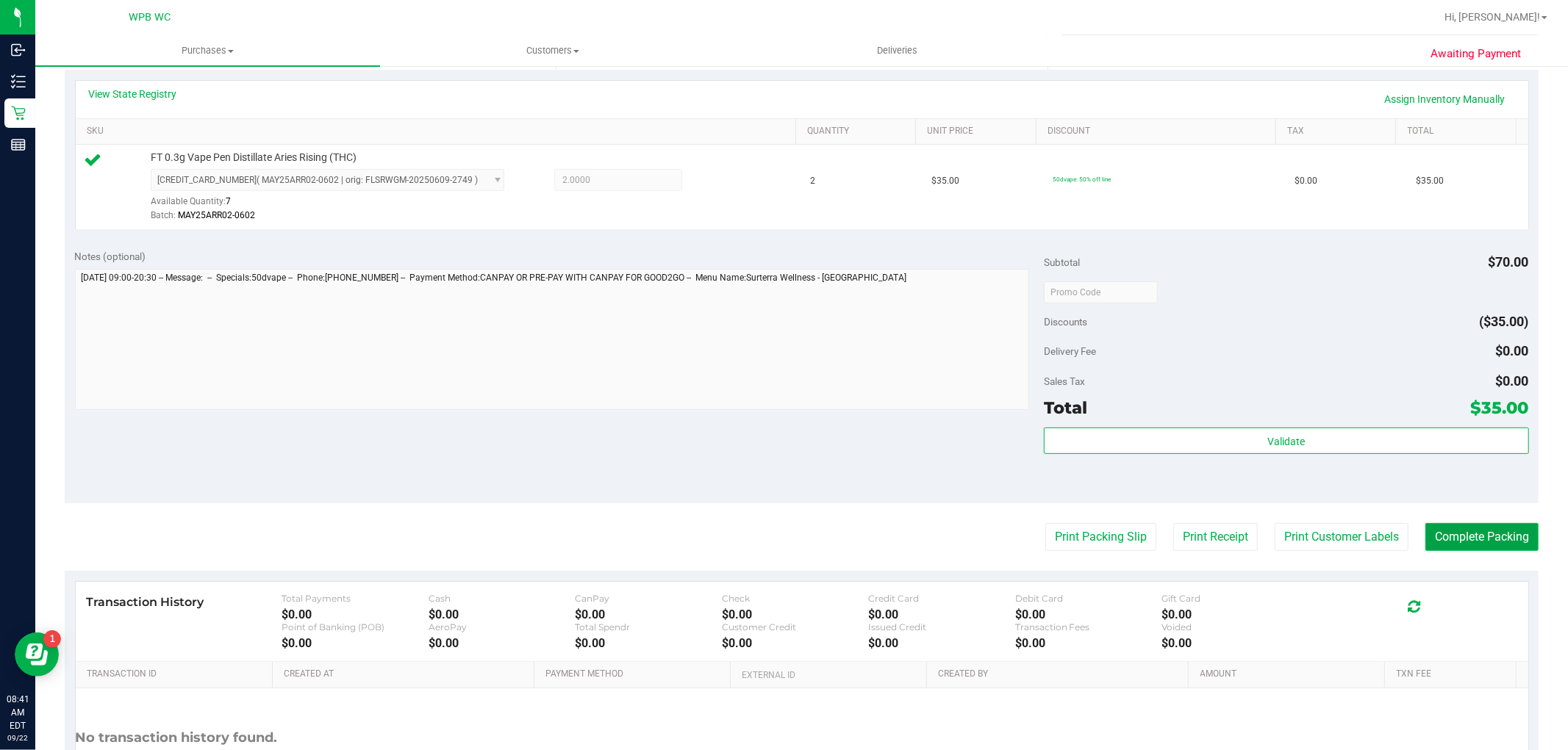
click at [1464, 549] on button "Complete Packing" at bounding box center [1482, 538] width 114 height 28
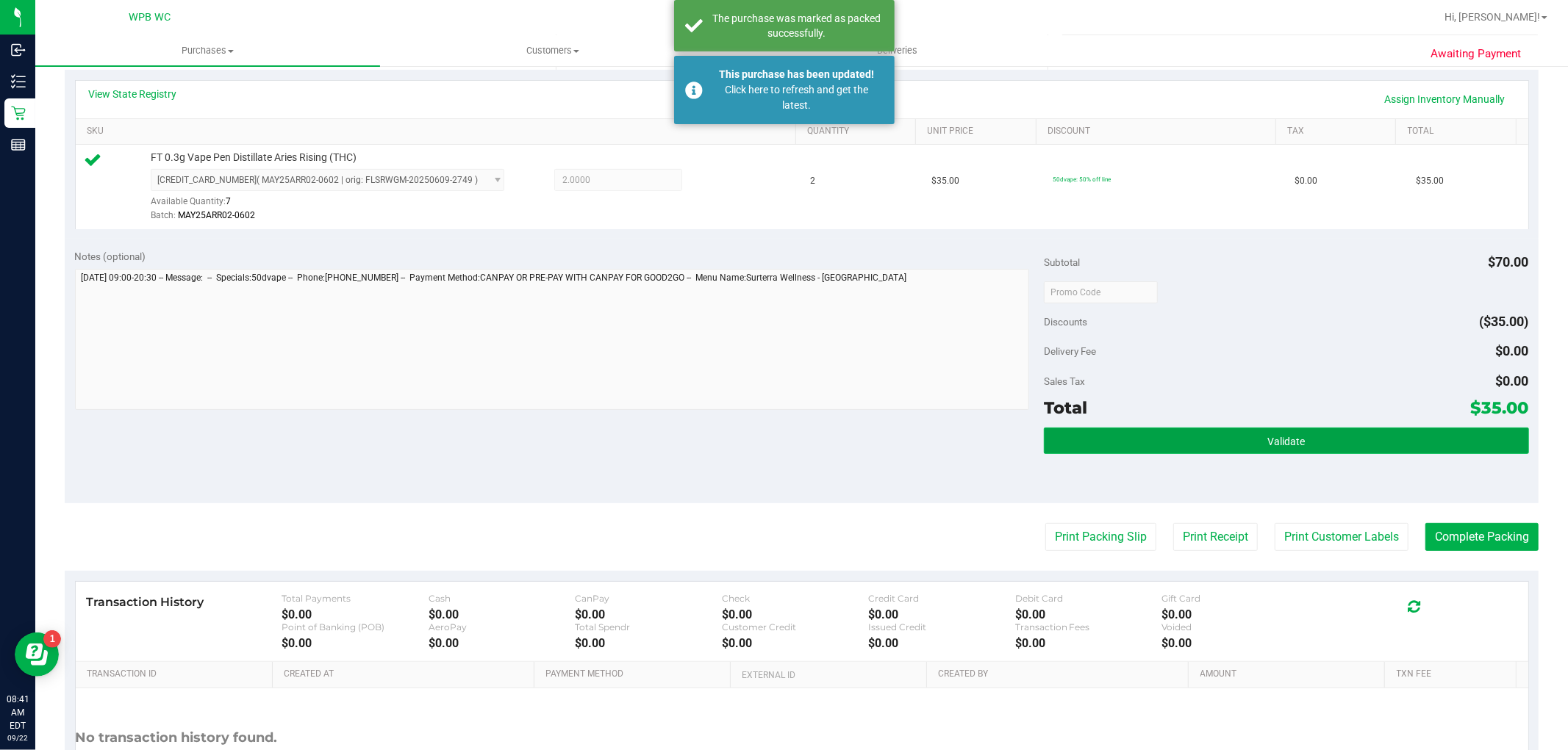
click at [1314, 445] on button "Validate" at bounding box center [1286, 441] width 484 height 27
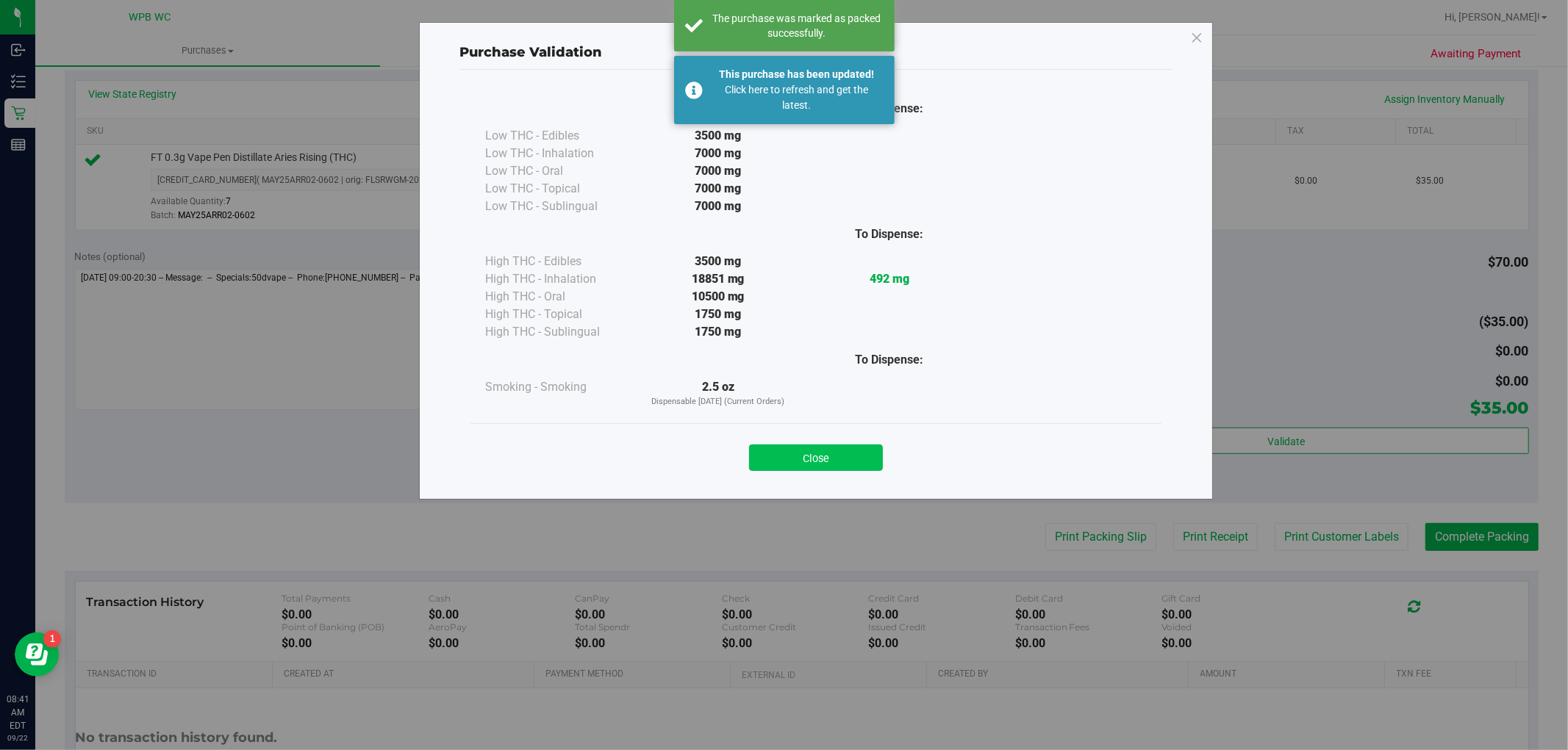
click at [841, 466] on button "Close" at bounding box center [816, 457] width 134 height 27
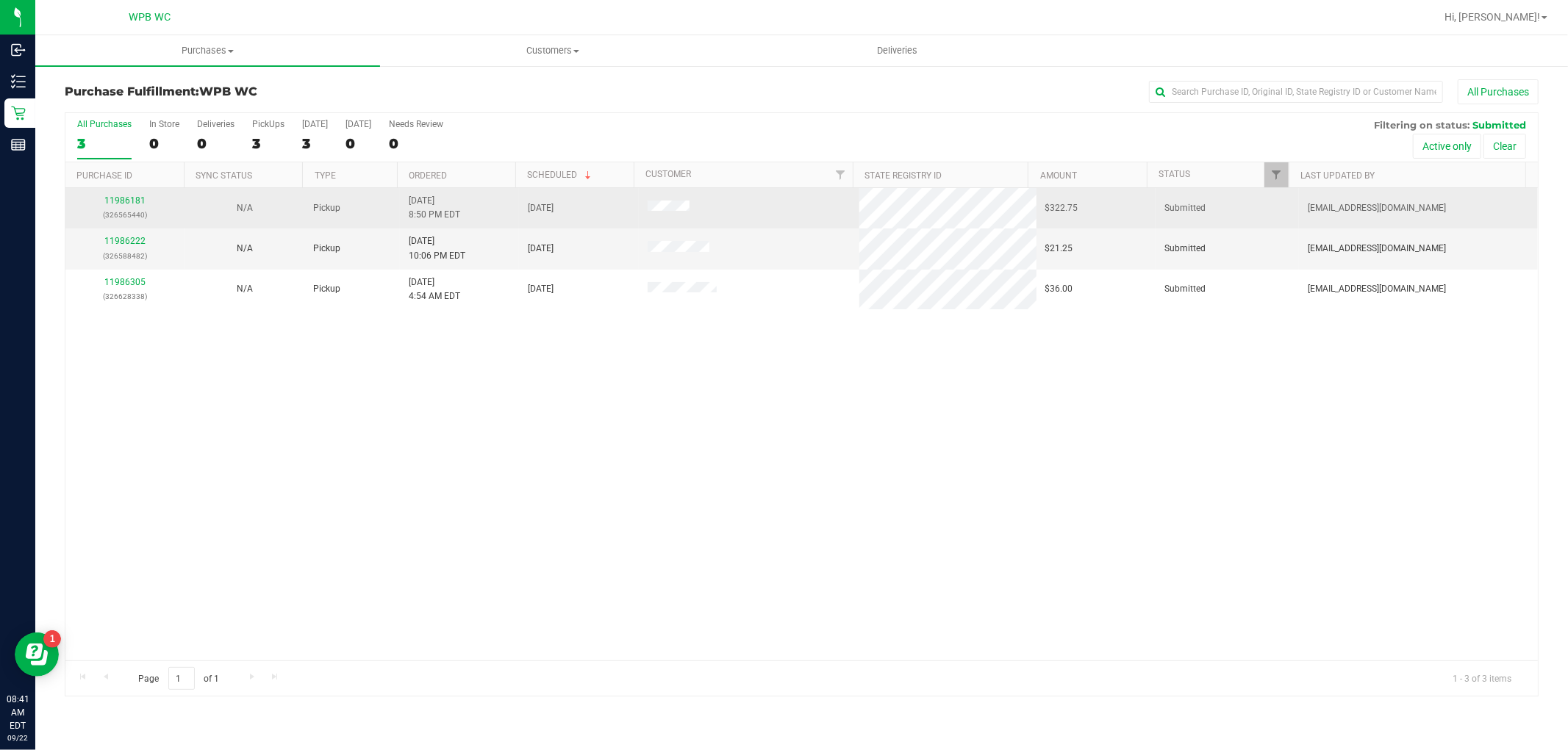
click at [129, 209] on p "(326565440)" at bounding box center [125, 214] width 102 height 14
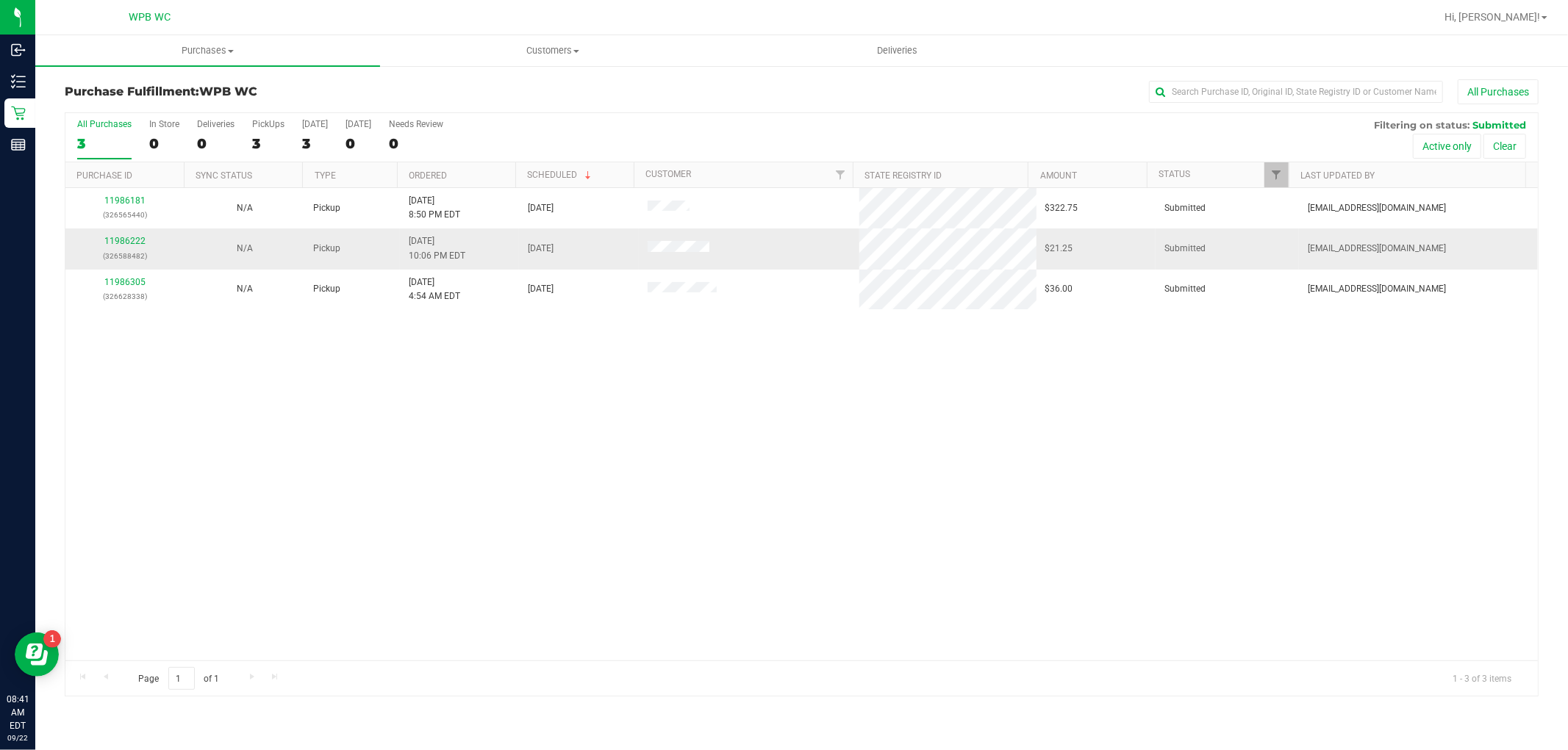
click at [129, 236] on div "11986222 (326588482)" at bounding box center [125, 248] width 102 height 28
click at [129, 240] on link "11986222" at bounding box center [125, 240] width 42 height 10
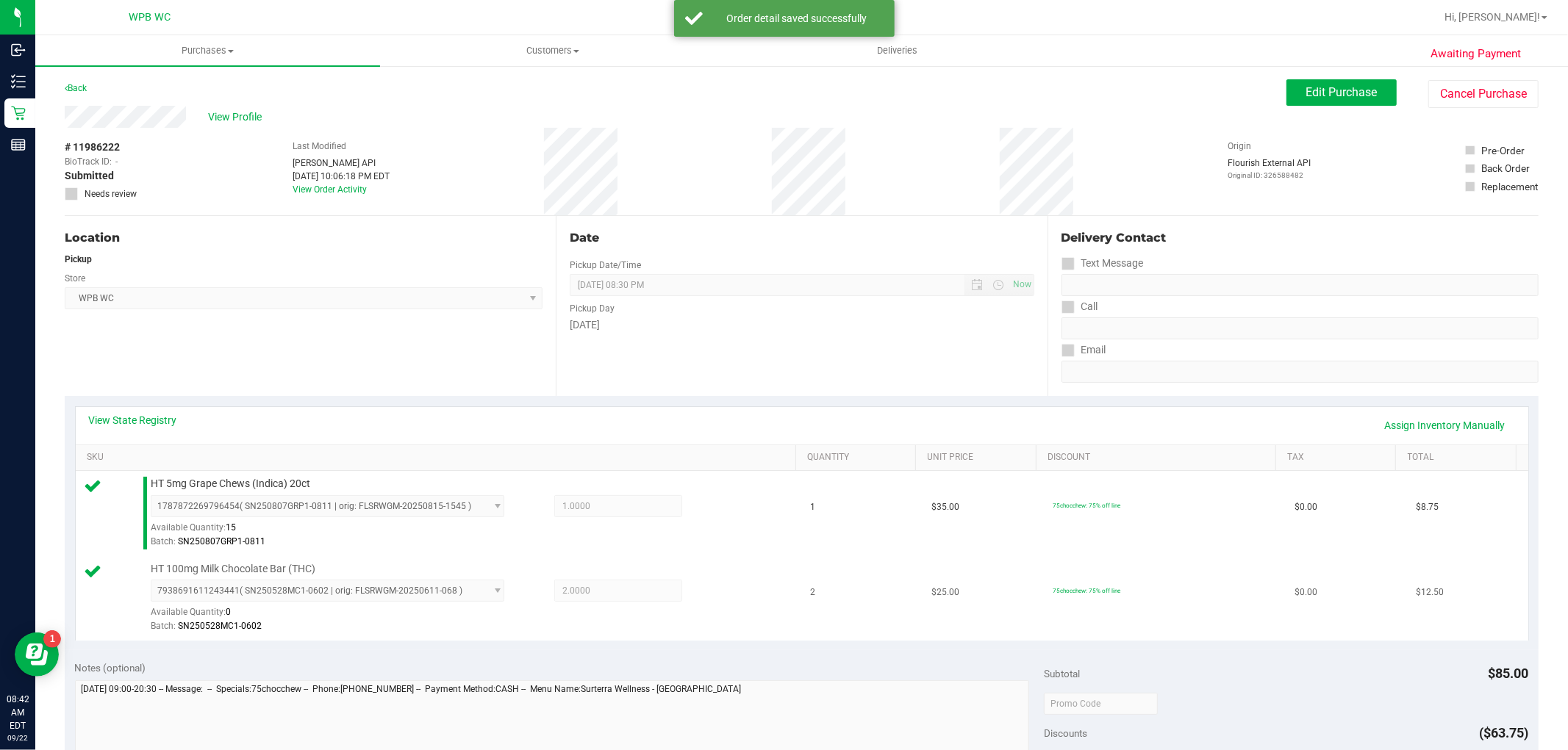
scroll to position [326, 0]
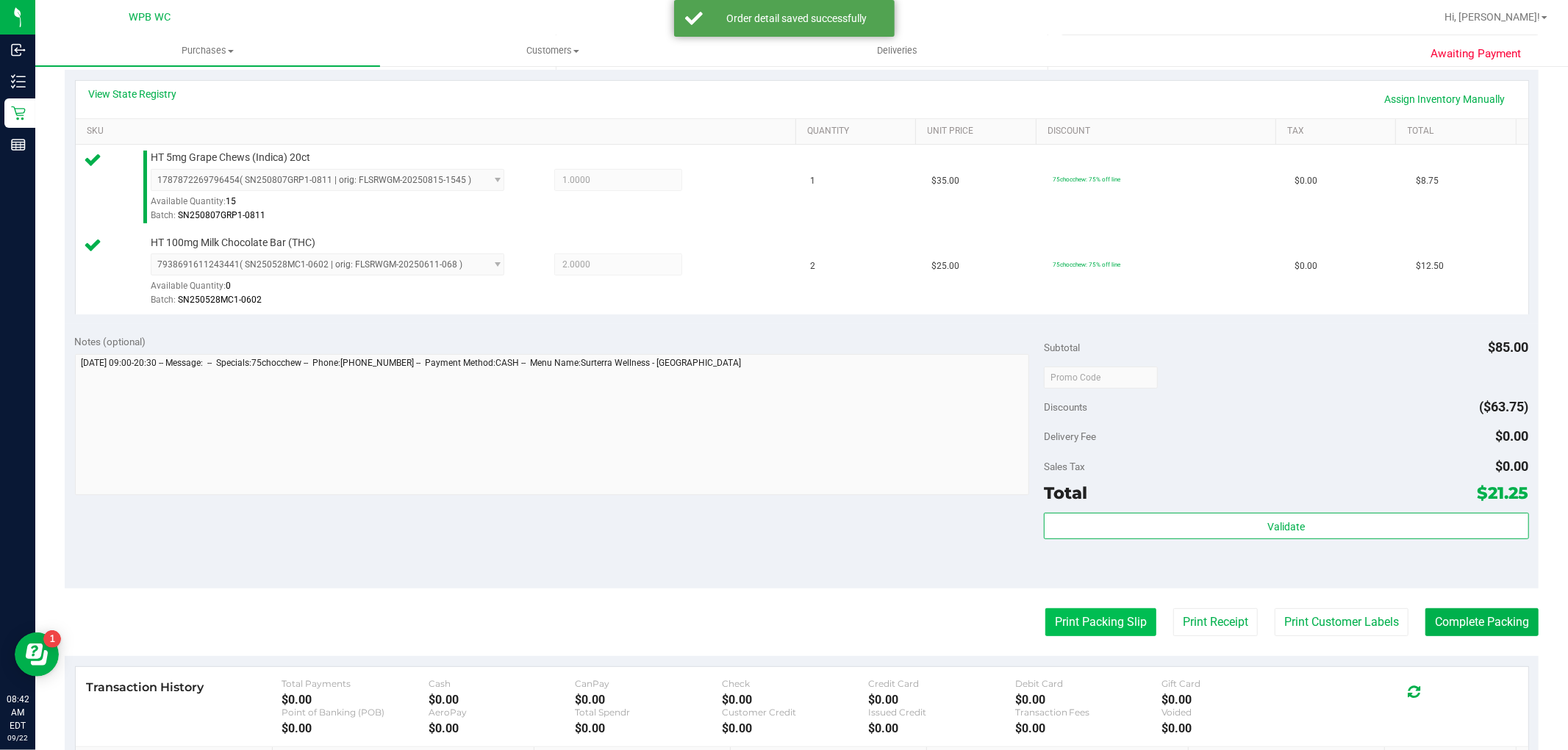
click at [1124, 635] on button "Print Packing Slip" at bounding box center [1101, 623] width 111 height 28
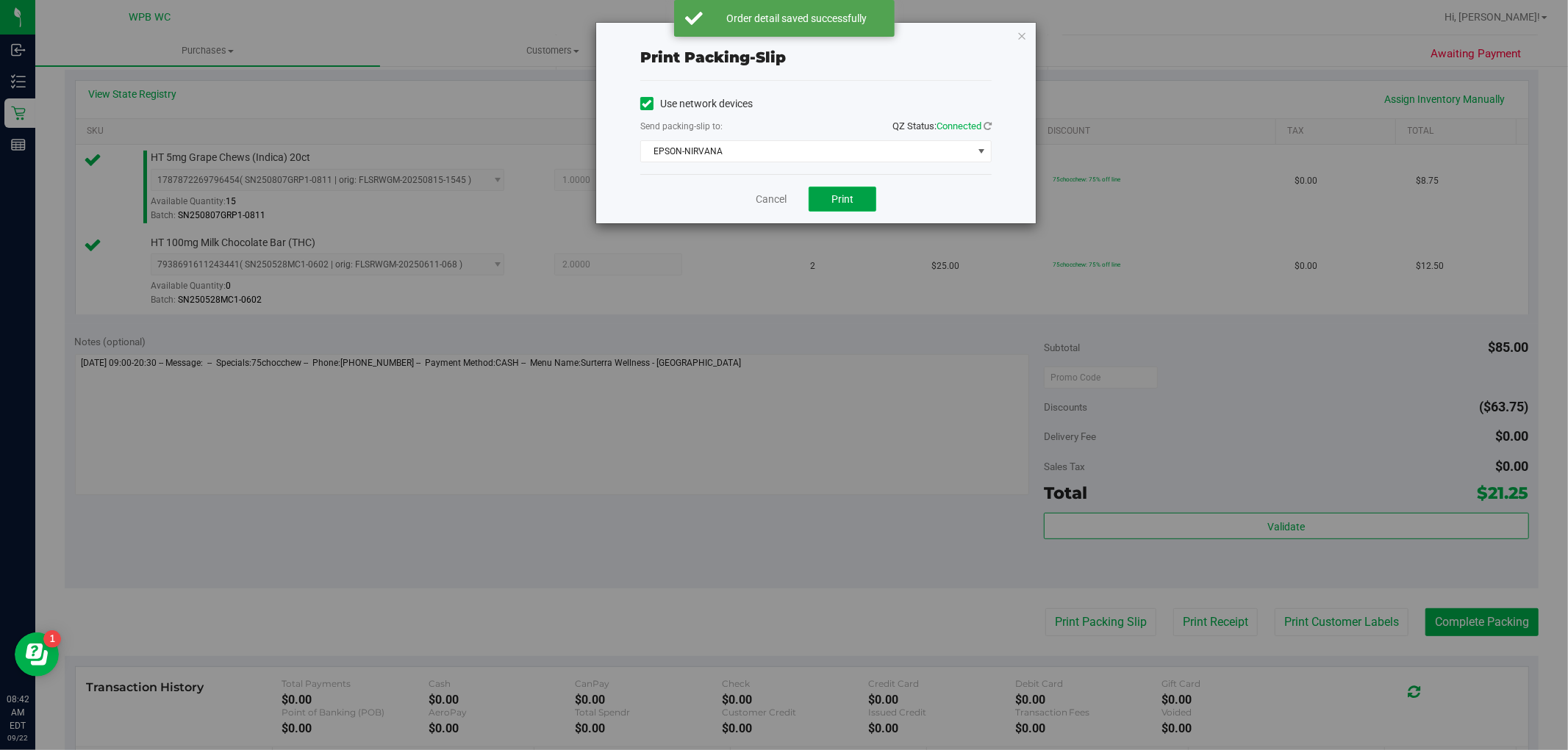
click at [836, 193] on button "Print" at bounding box center [842, 199] width 67 height 25
click at [1017, 37] on icon "button" at bounding box center [1022, 35] width 10 height 18
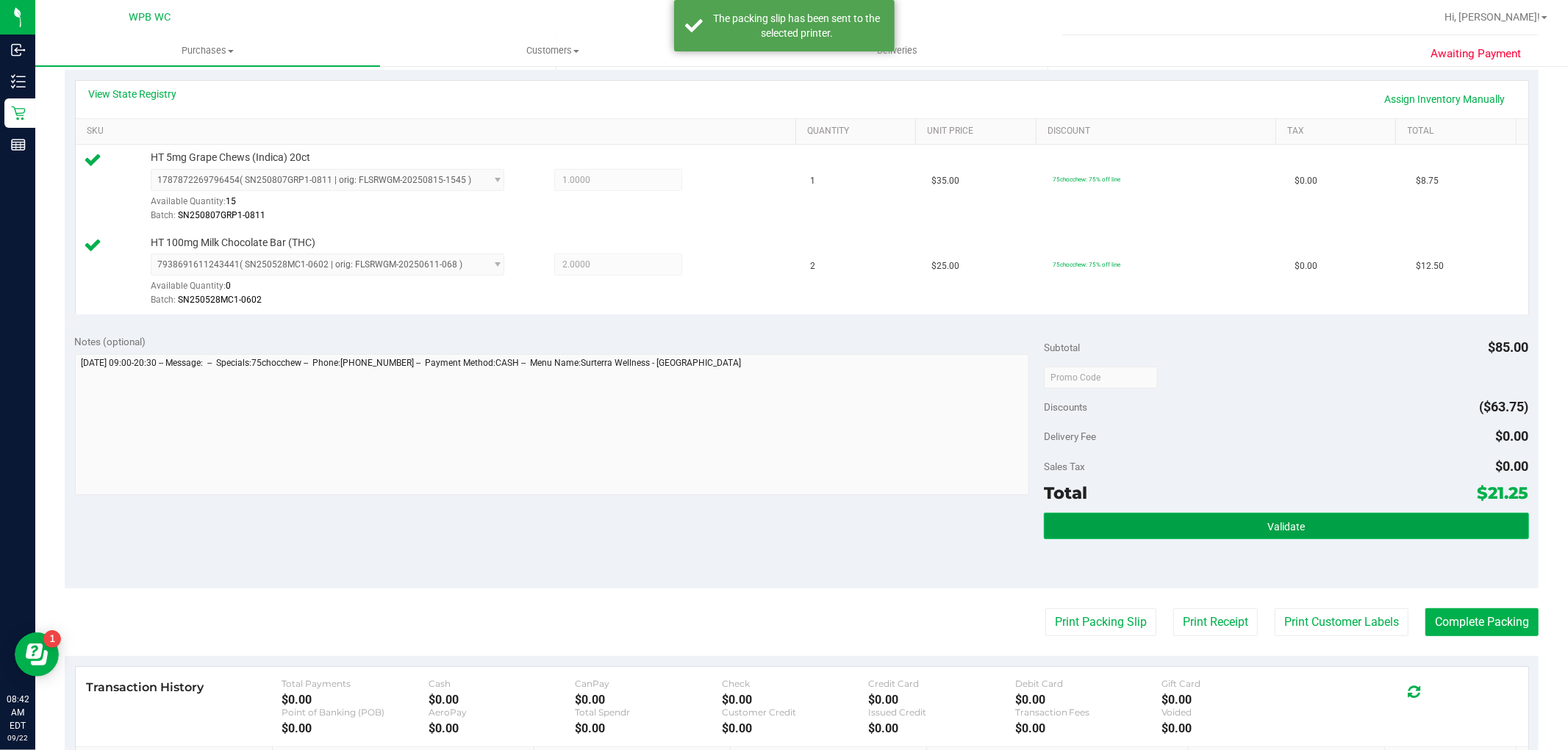
click at [1284, 517] on button "Validate" at bounding box center [1286, 526] width 484 height 27
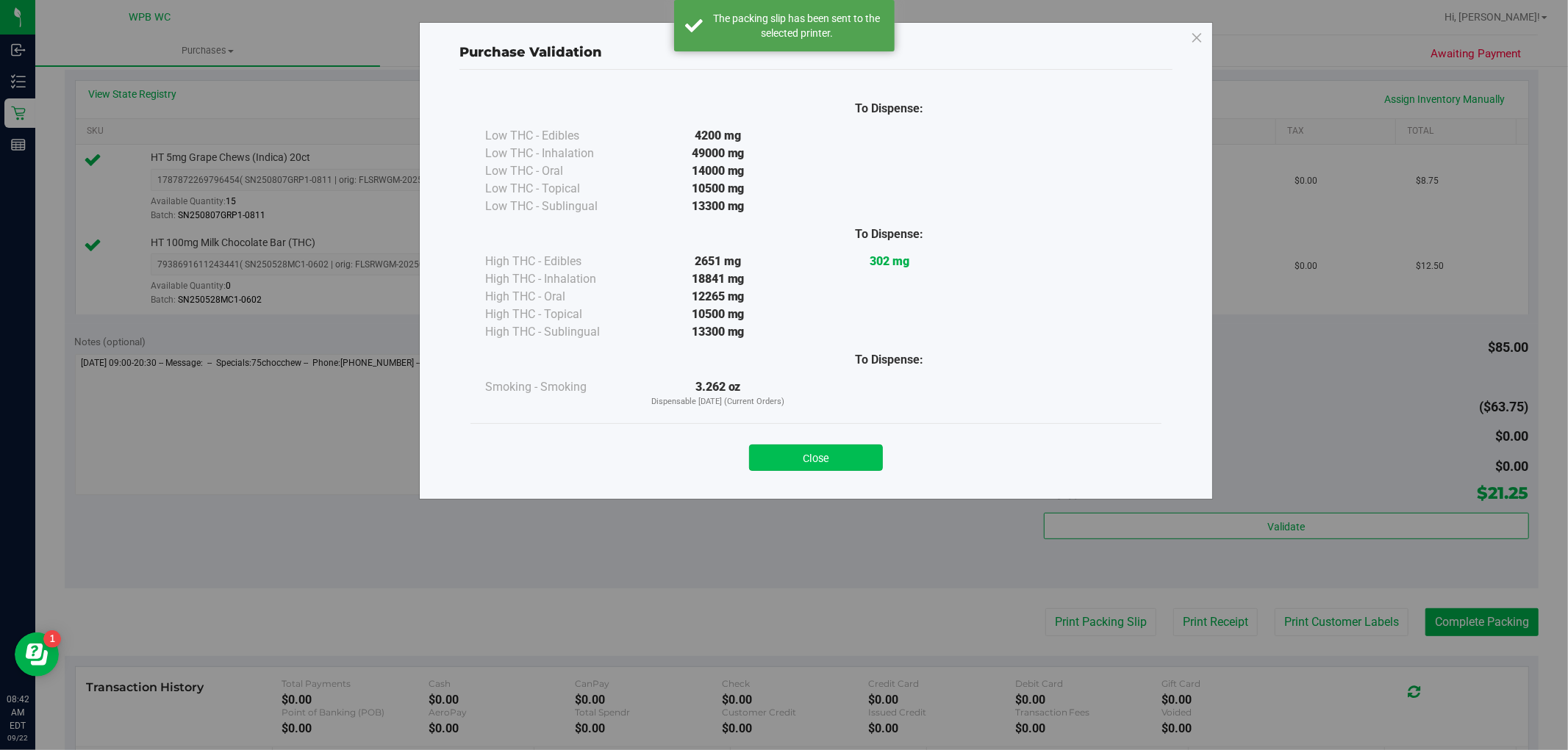
click at [861, 466] on button "Close" at bounding box center [816, 457] width 134 height 27
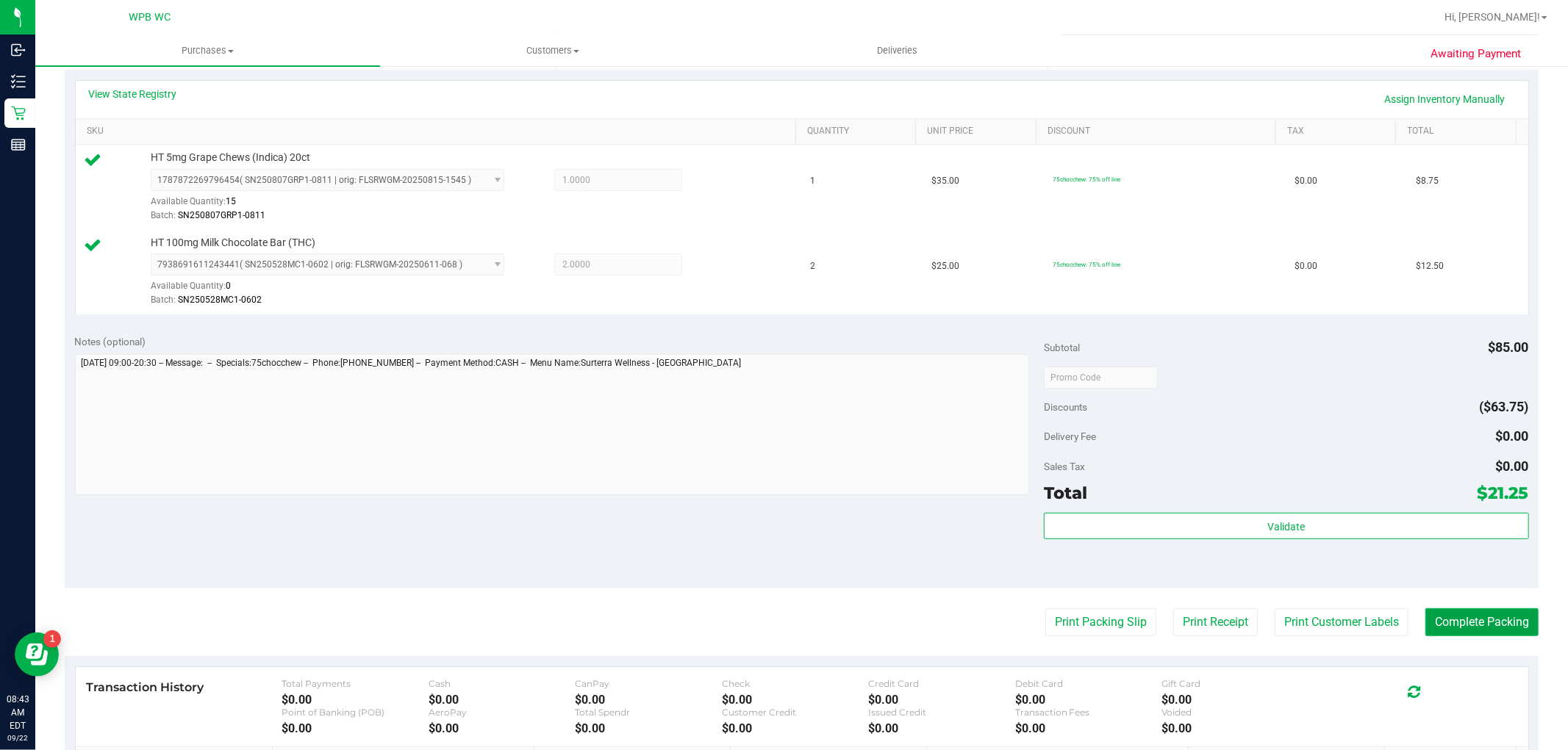
click at [1474, 623] on button "Complete Packing" at bounding box center [1482, 623] width 114 height 28
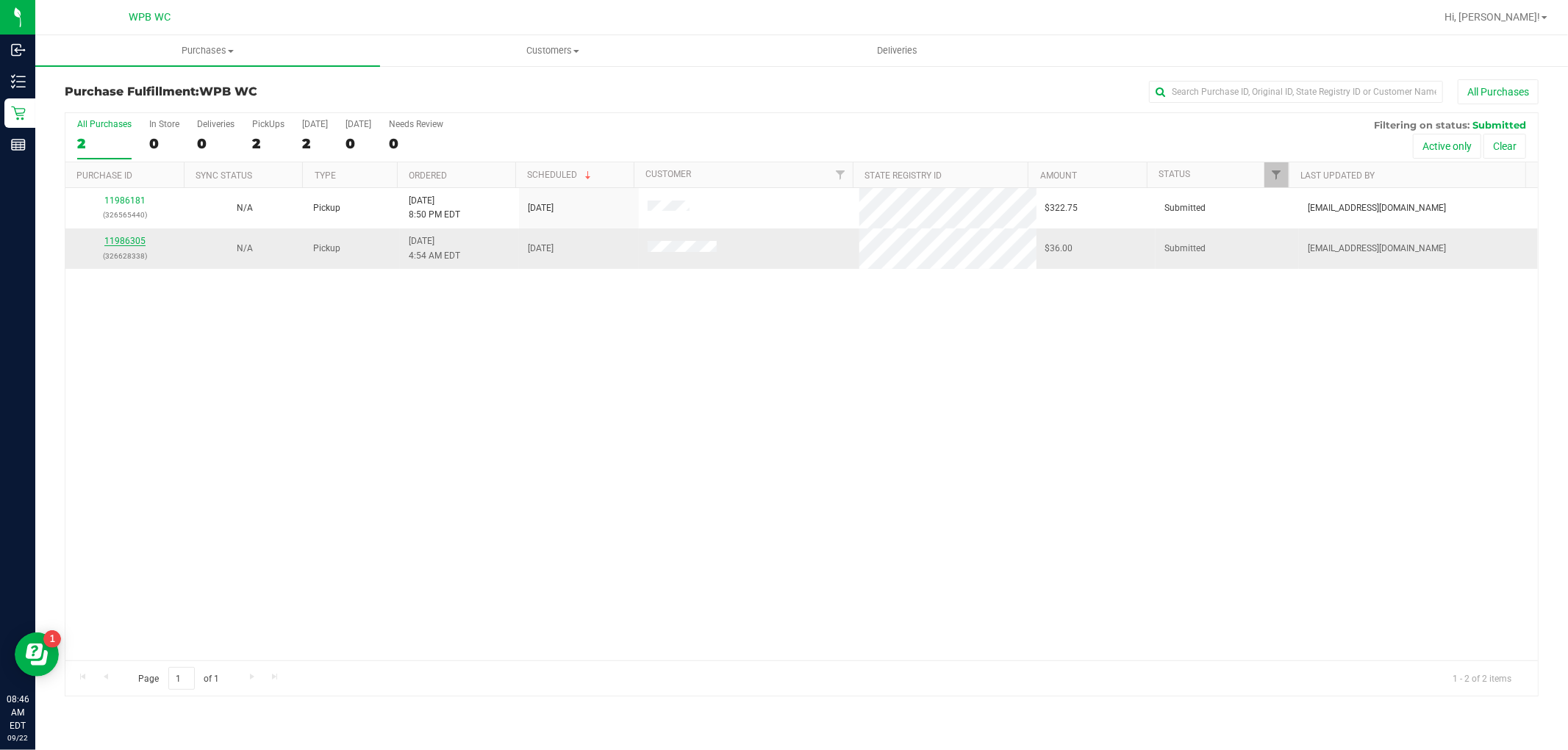
click at [132, 240] on link "11986305" at bounding box center [125, 240] width 42 height 10
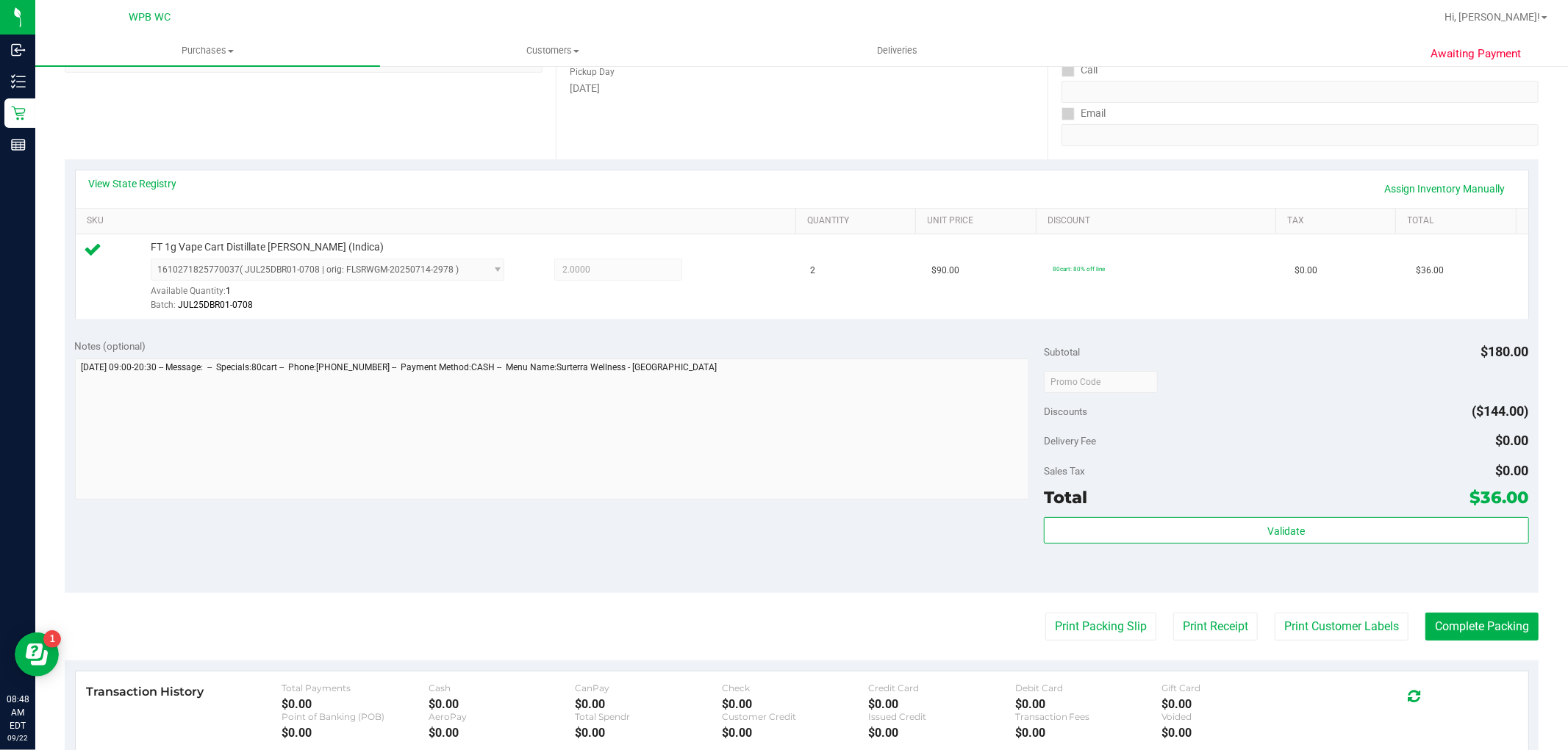
scroll to position [452, 0]
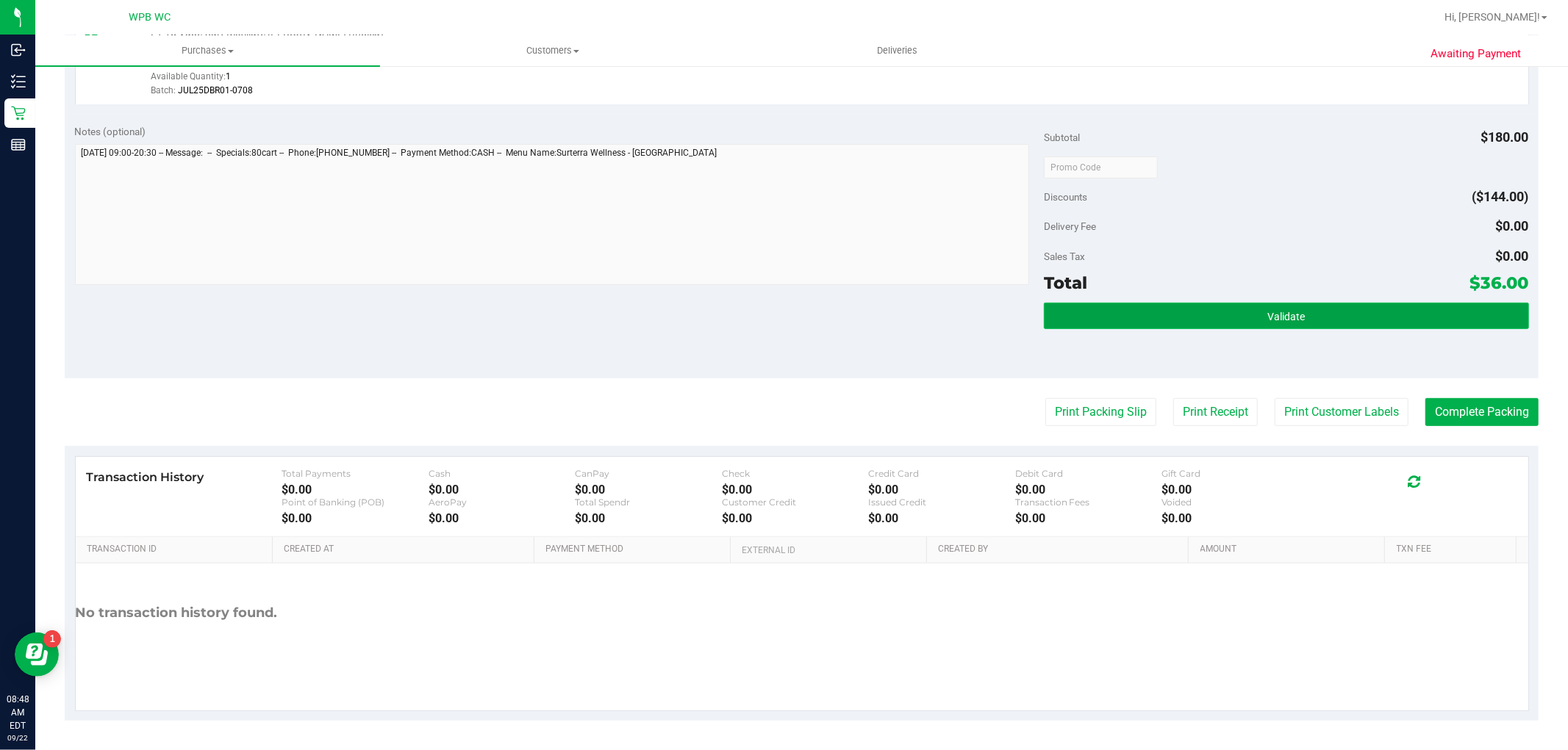
click at [1171, 311] on button "Validate" at bounding box center [1286, 316] width 484 height 27
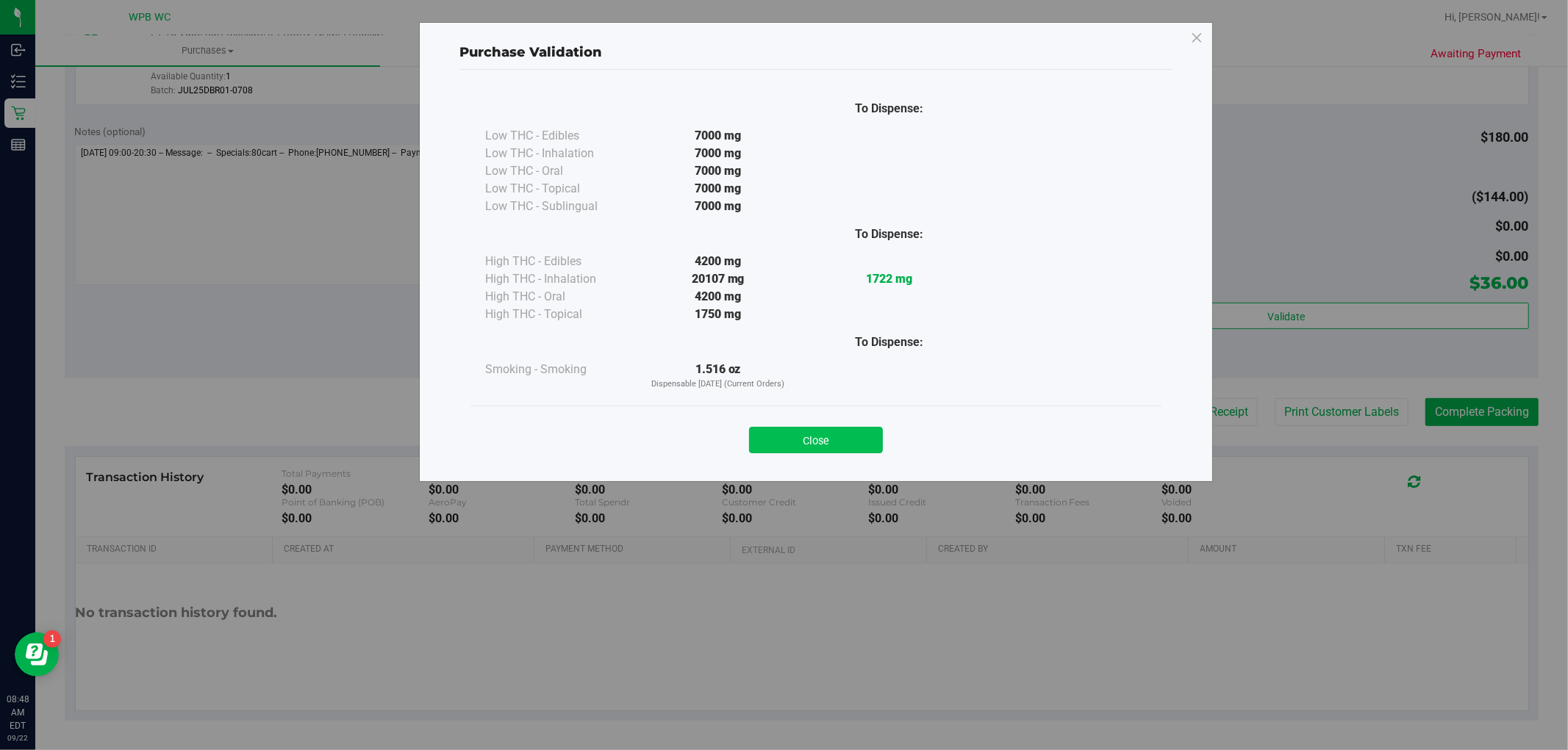
click at [833, 441] on button "Close" at bounding box center [816, 440] width 134 height 27
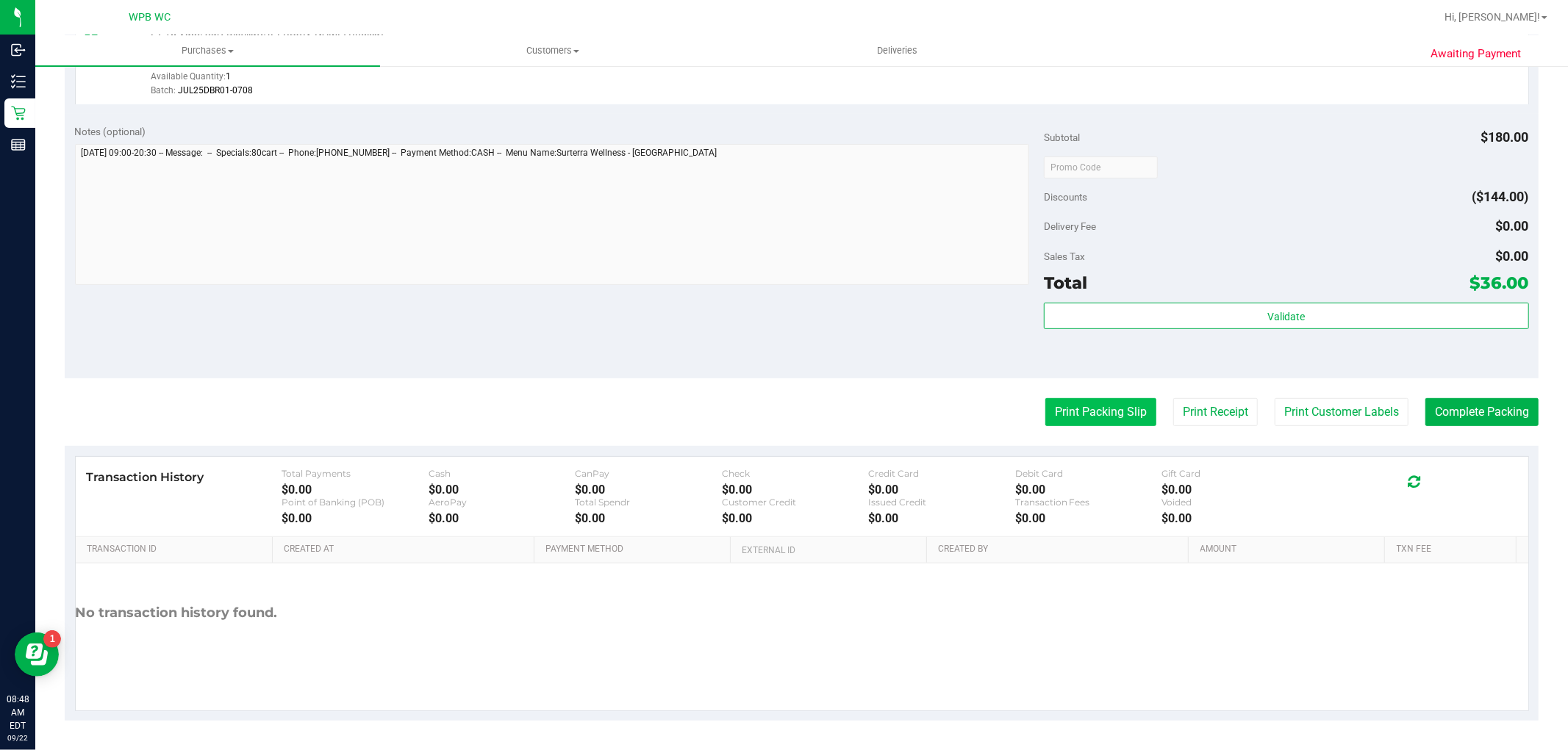
click at [1082, 408] on button "Print Packing Slip" at bounding box center [1101, 412] width 111 height 28
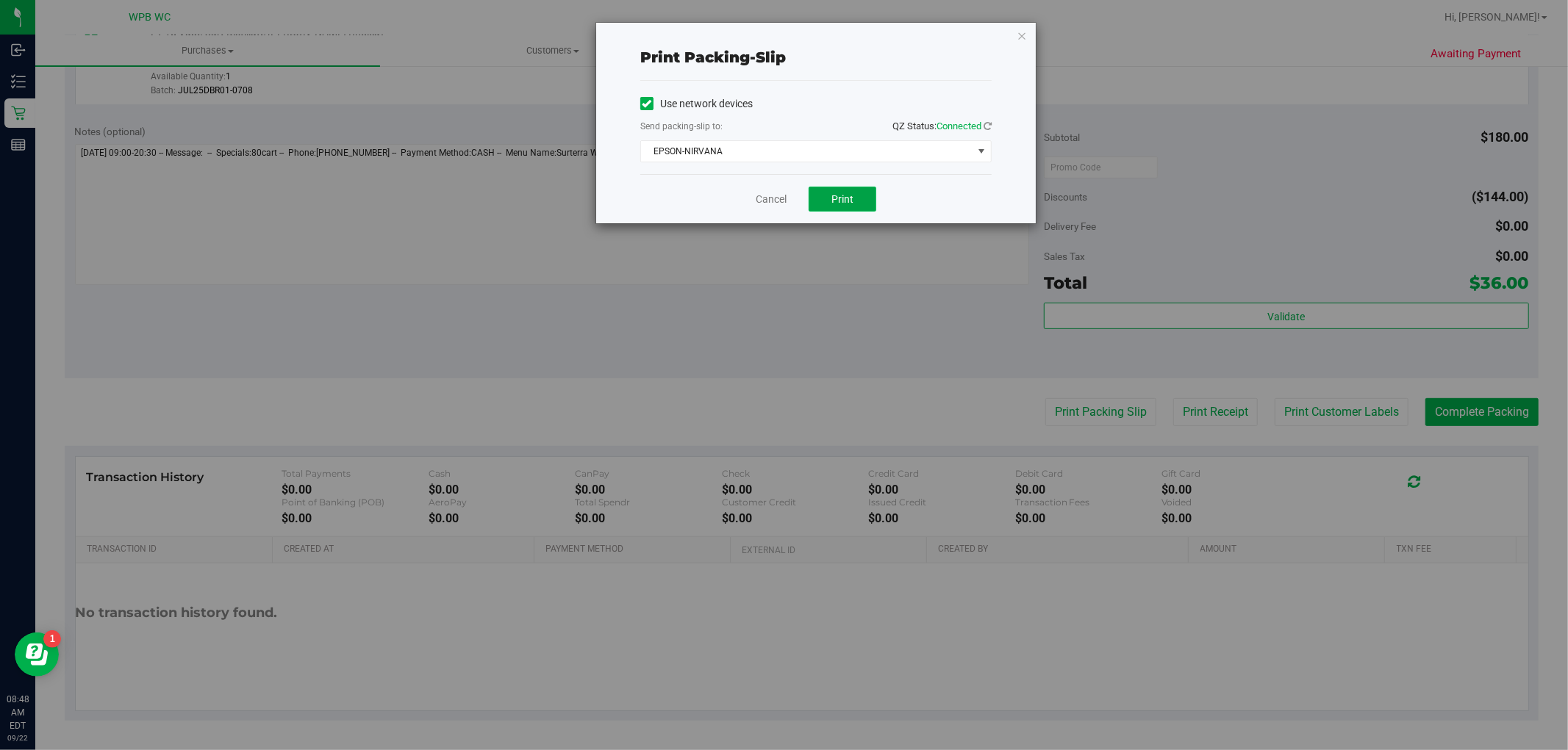
click at [861, 196] on button "Print" at bounding box center [842, 199] width 67 height 25
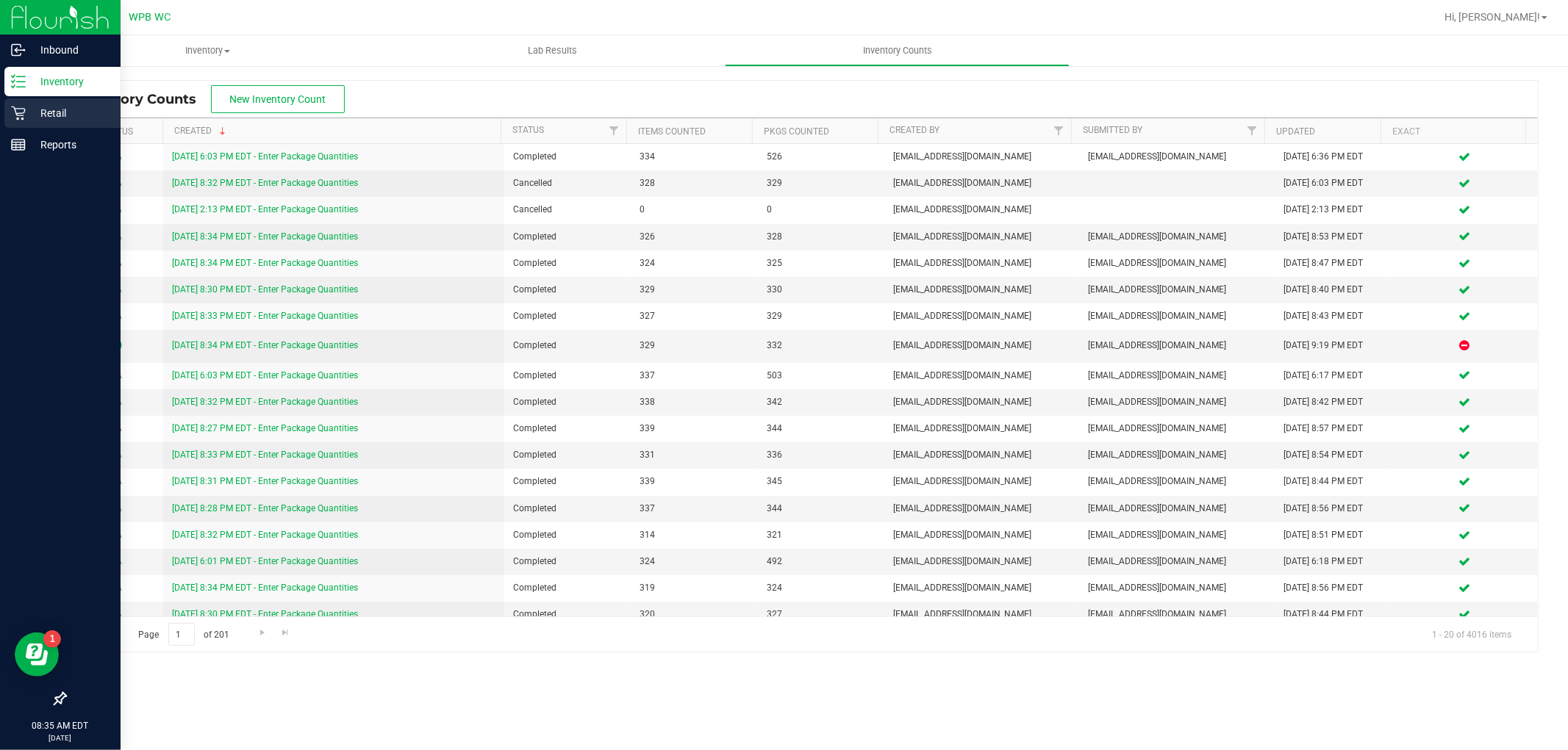
click at [19, 118] on icon at bounding box center [18, 114] width 15 height 15
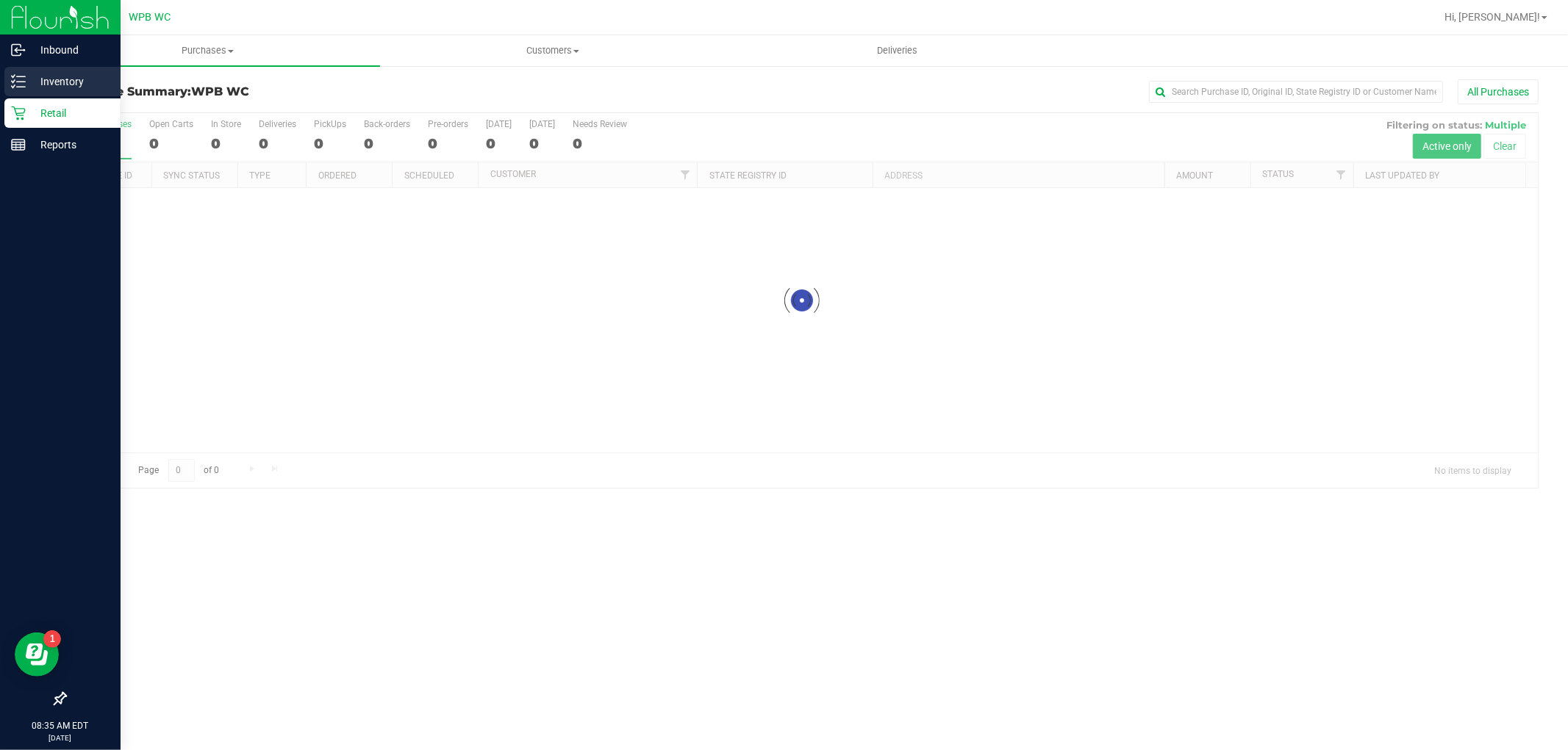
click at [23, 83] on icon at bounding box center [18, 81] width 15 height 15
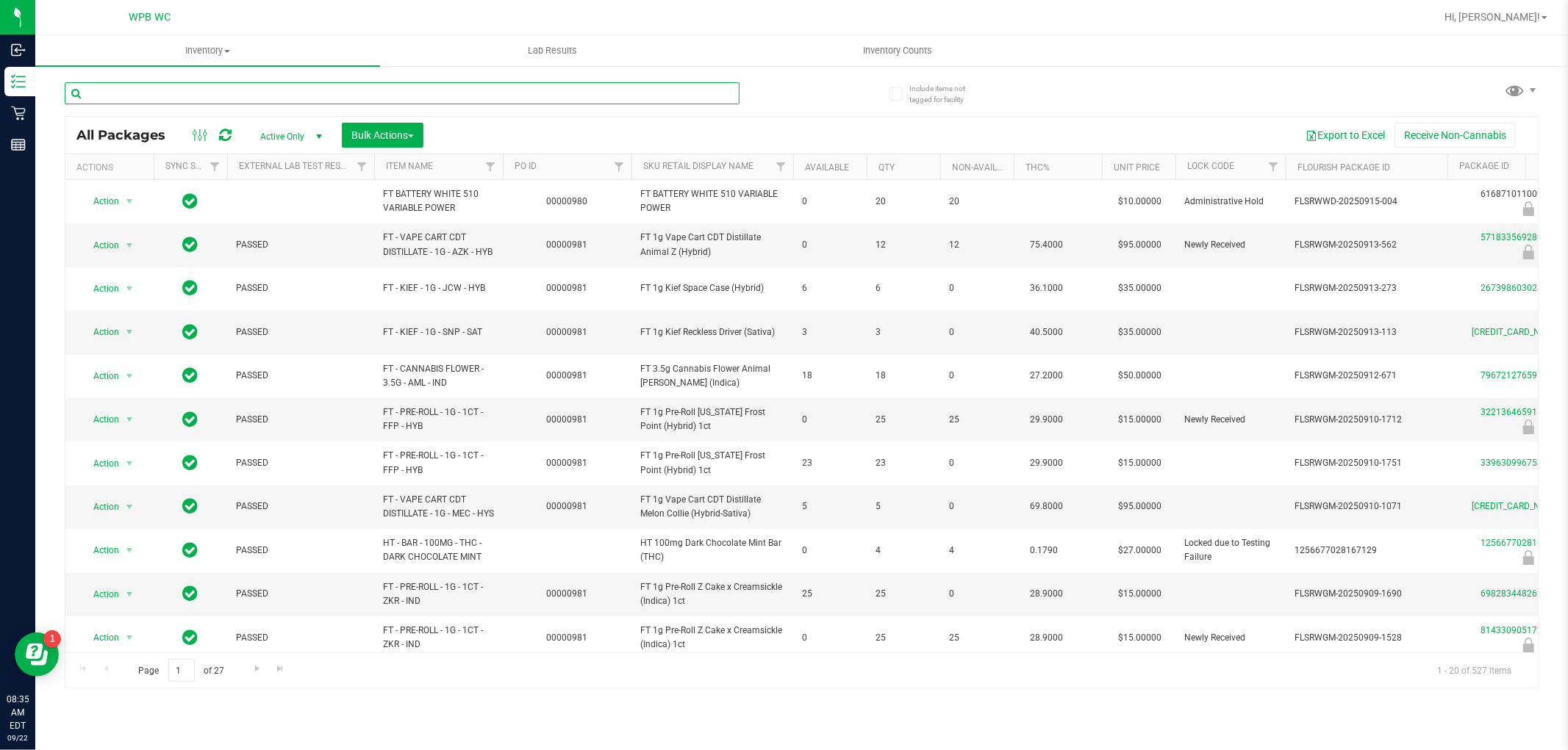
click at [218, 92] on input "text" at bounding box center [402, 93] width 675 height 22
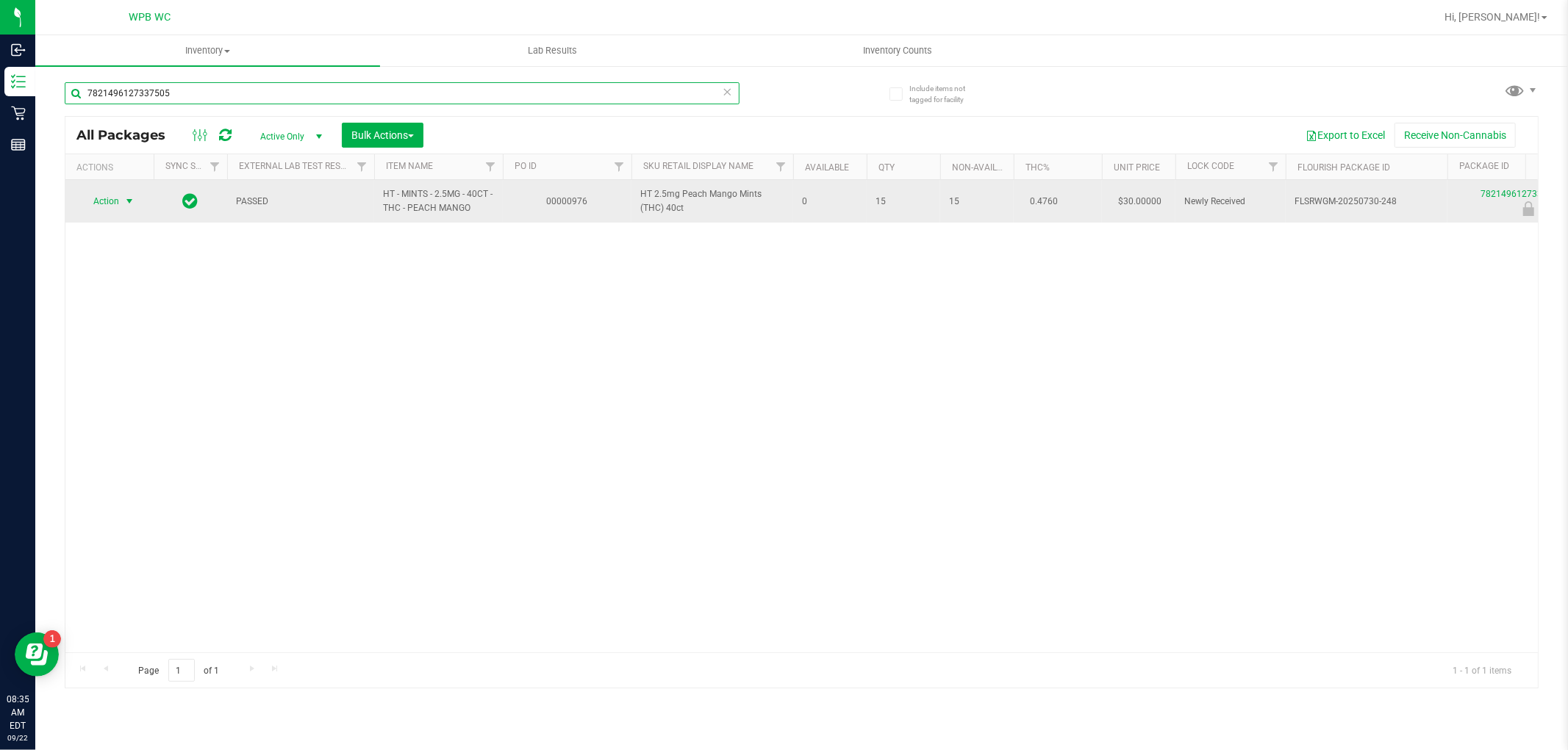
type input "7821496127337505"
click at [127, 208] on span "select" at bounding box center [130, 201] width 18 height 20
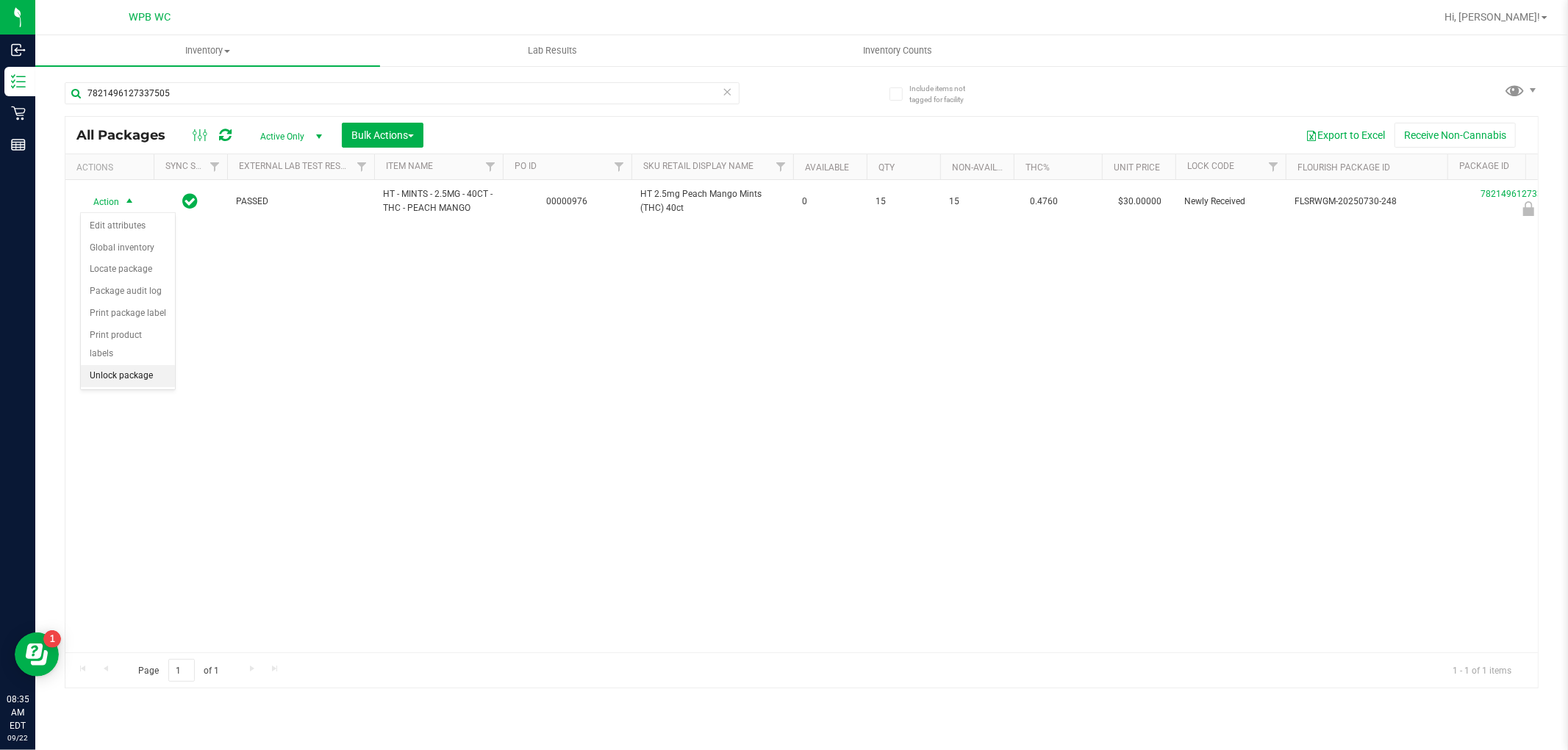
click at [108, 373] on li "Unlock package" at bounding box center [128, 377] width 94 height 22
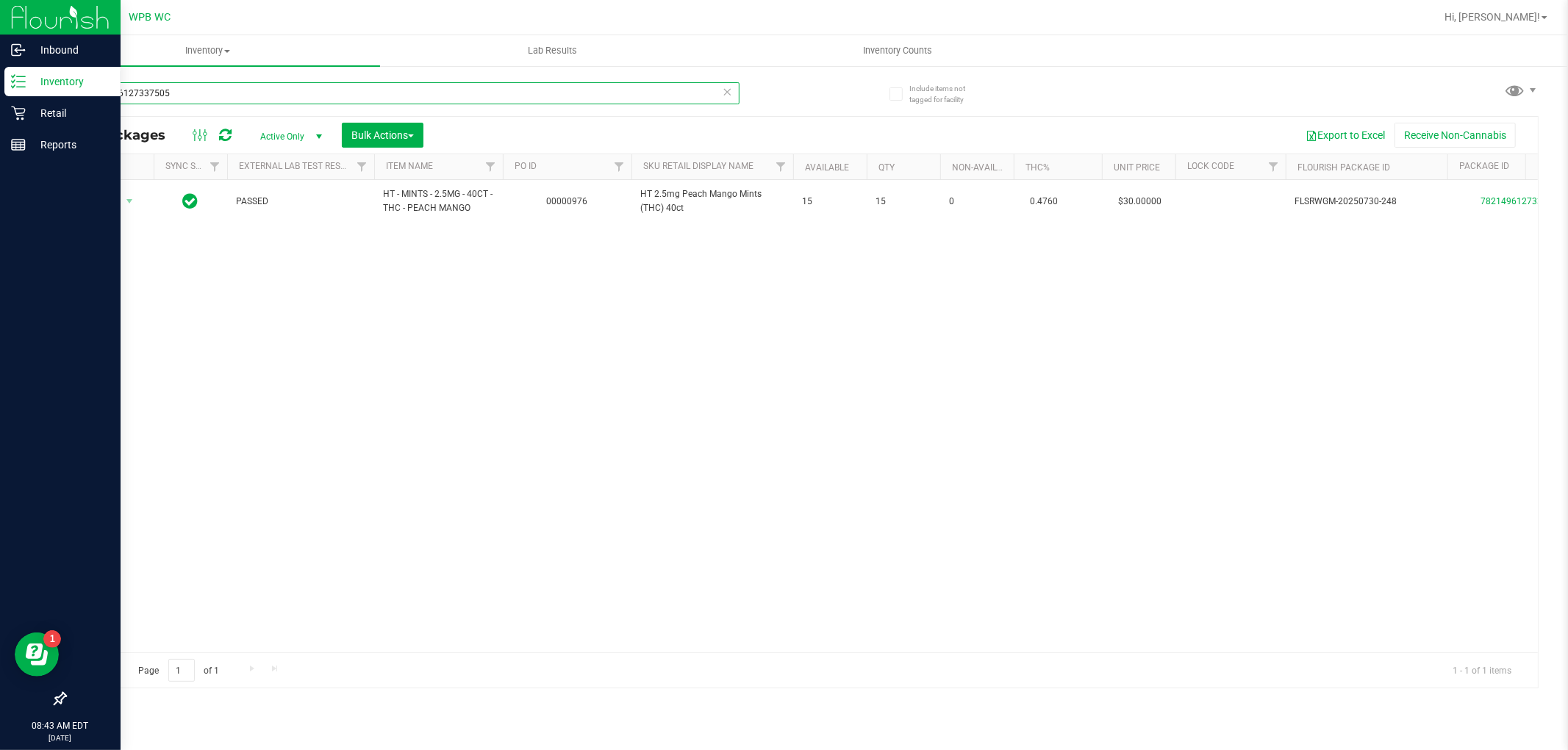
drag, startPoint x: 431, startPoint y: 95, endPoint x: 0, endPoint y: 71, distance: 431.7
click at [0, 71] on div "Inbound Inventory Retail Reports 08:43 AM EDT [DATE] 09/22 WPB WC Hi, [PERSON_N…" at bounding box center [784, 375] width 1568 height 750
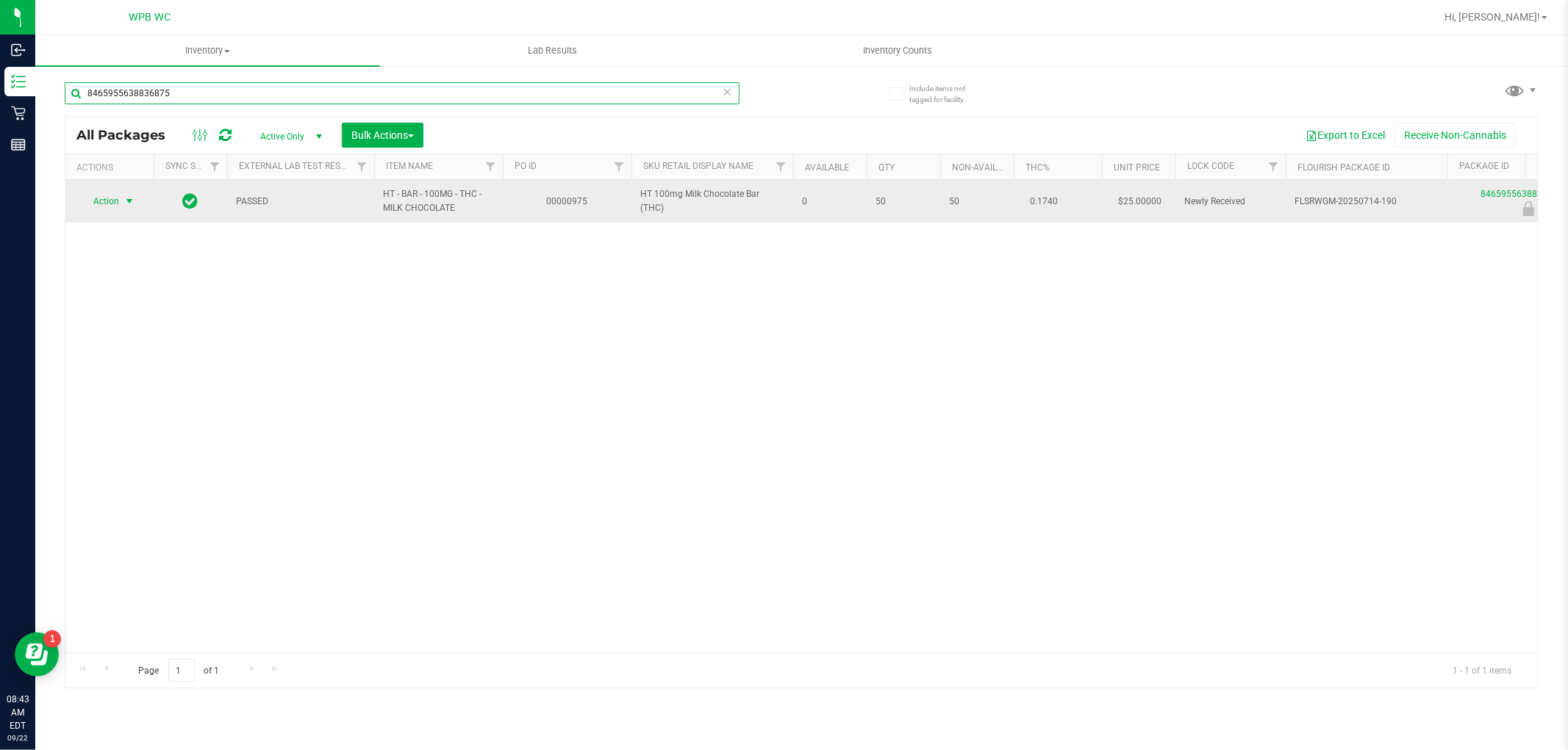
type input "8465955638836875"
click at [106, 202] on span "Action" at bounding box center [100, 201] width 40 height 20
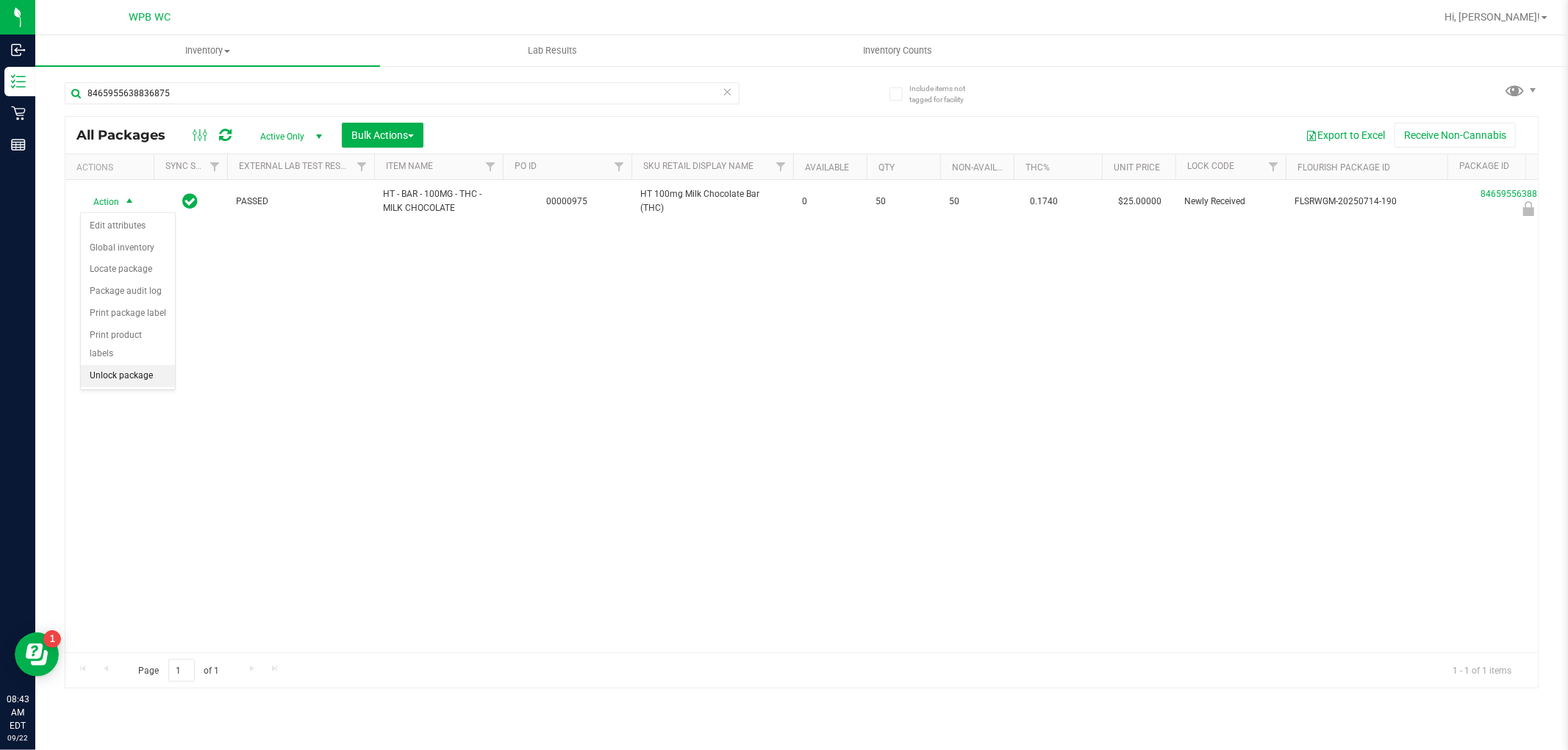
click at [121, 380] on li "Unlock package" at bounding box center [128, 377] width 94 height 22
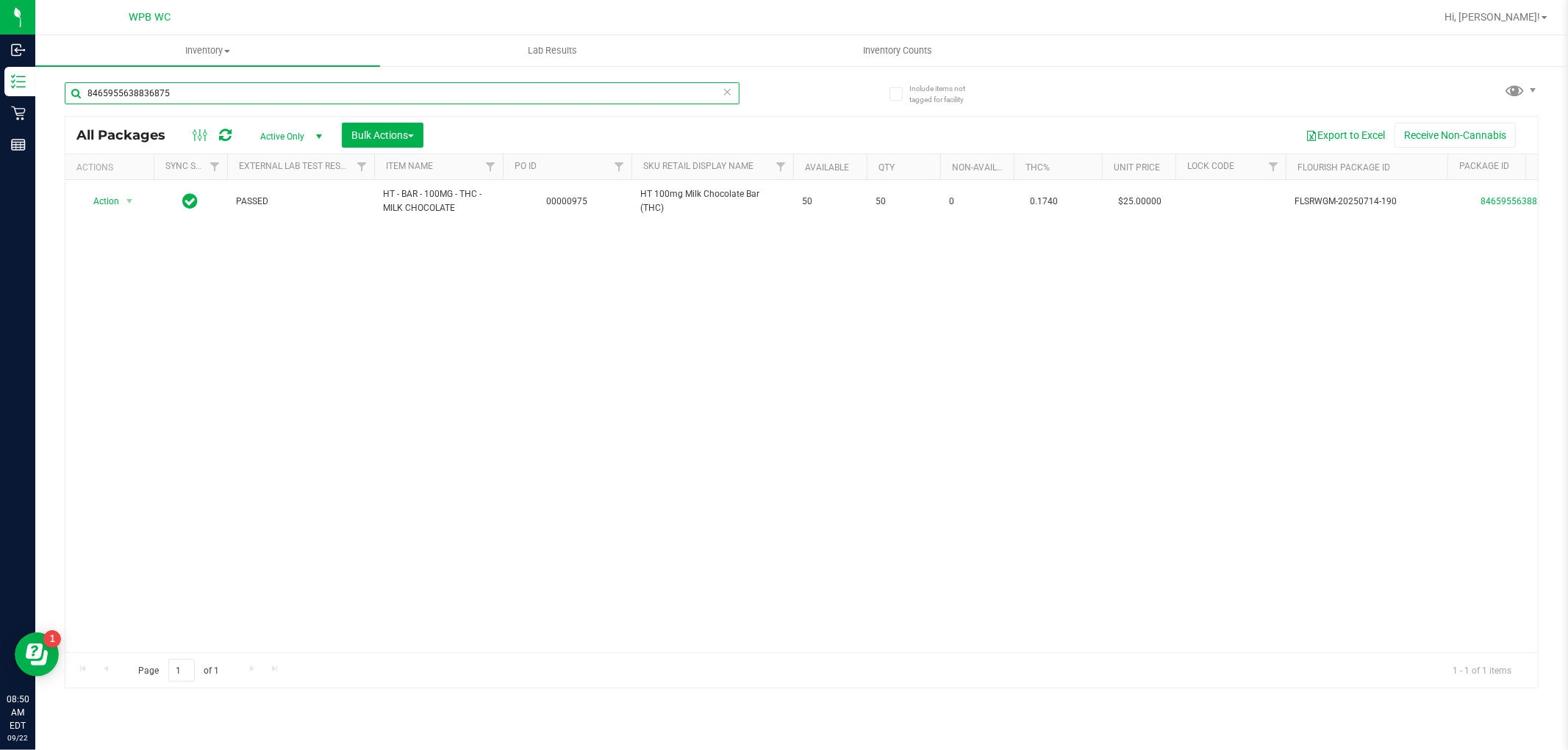
drag, startPoint x: 186, startPoint y: 91, endPoint x: 171, endPoint y: 104, distance: 19.8
click at [11, 54] on div "Inbound Inventory Retail Reports 08:50 AM EDT [DATE] 09/22 WPB WC Hi, [PERSON_N…" at bounding box center [784, 375] width 1568 height 750
type input "7221642578845672"
click at [124, 204] on span "select" at bounding box center [129, 201] width 12 height 12
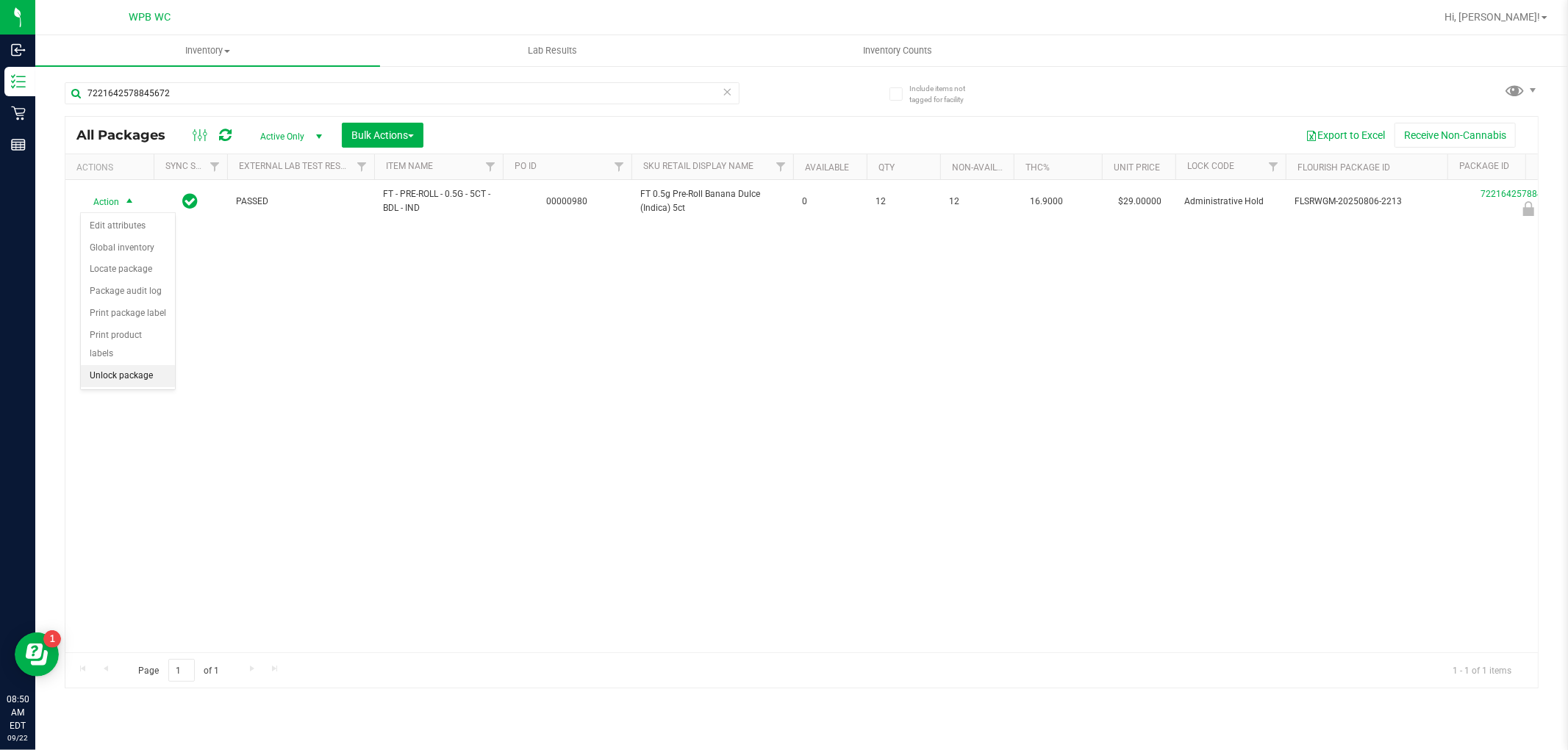
click at [146, 373] on li "Unlock package" at bounding box center [128, 377] width 94 height 22
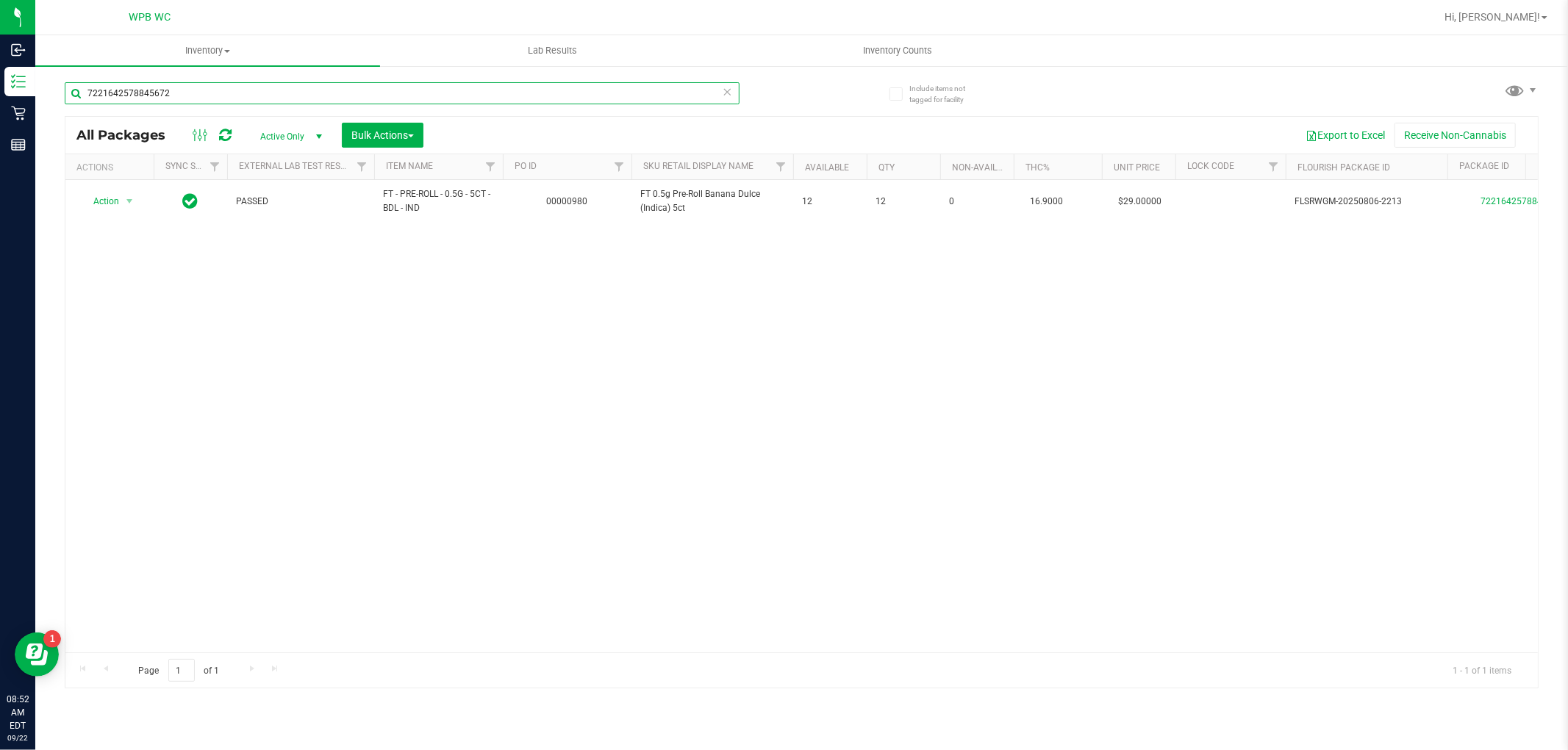
drag, startPoint x: 188, startPoint y: 87, endPoint x: 329, endPoint y: 91, distance: 141.1
click at [18, 91] on div "Inbound Inventory Retail Reports 08:52 AM EDT [DATE] 09/22 WPB WC Hi, [PERSON_N…" at bounding box center [784, 375] width 1568 height 750
drag, startPoint x: 197, startPoint y: 103, endPoint x: 156, endPoint y: 95, distance: 41.8
click at [65, 98] on input "1855324695451918" at bounding box center [402, 93] width 675 height 22
type input "0350752568939921"
